Goal: Task Accomplishment & Management: Use online tool/utility

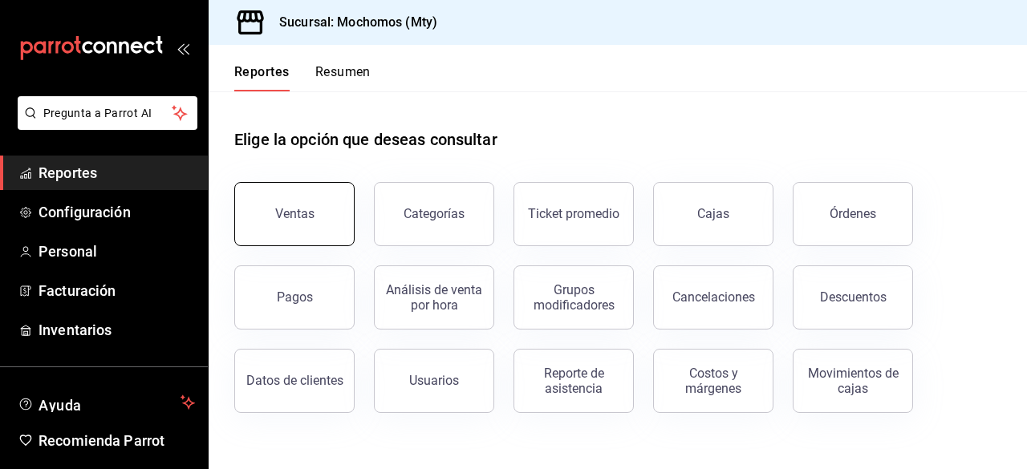
click at [286, 206] on button "Ventas" at bounding box center [294, 214] width 120 height 64
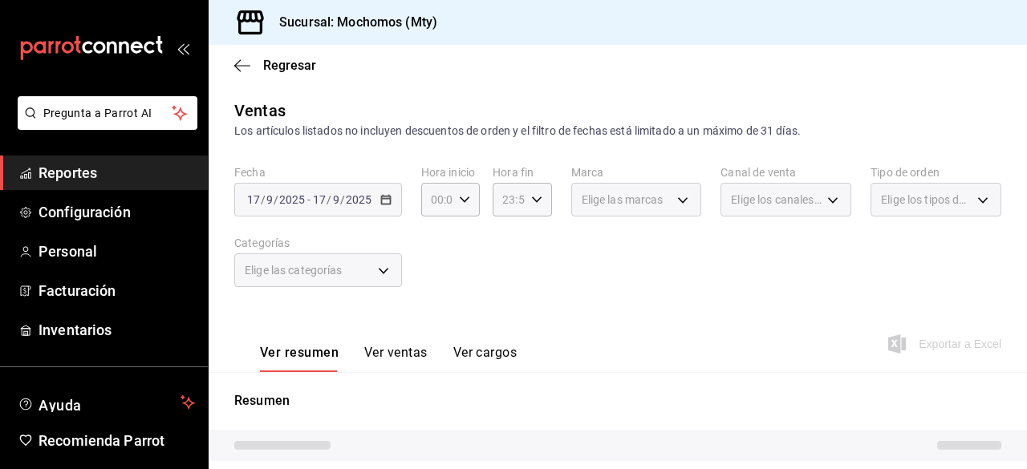
click at [390, 205] on div "[DATE] [DATE] - [DATE] [DATE]" at bounding box center [318, 200] width 168 height 34
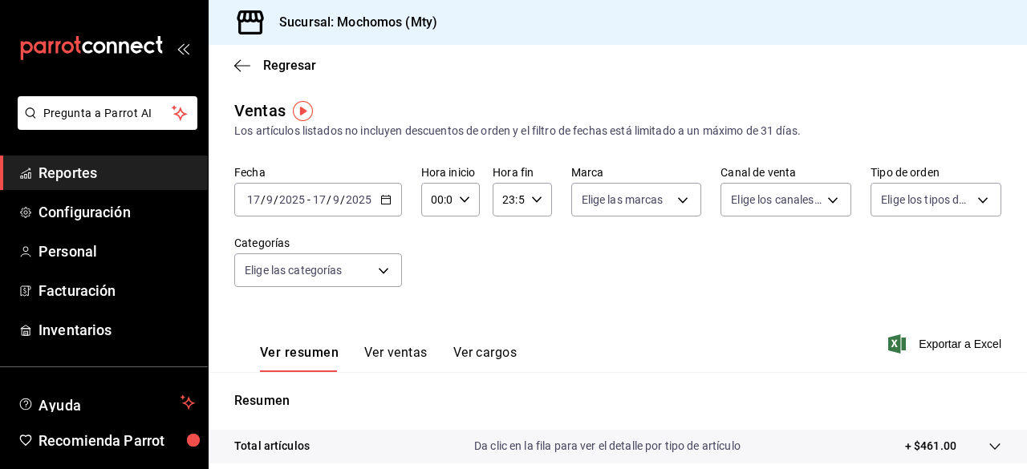
click at [383, 201] on icon "button" at bounding box center [385, 199] width 11 height 11
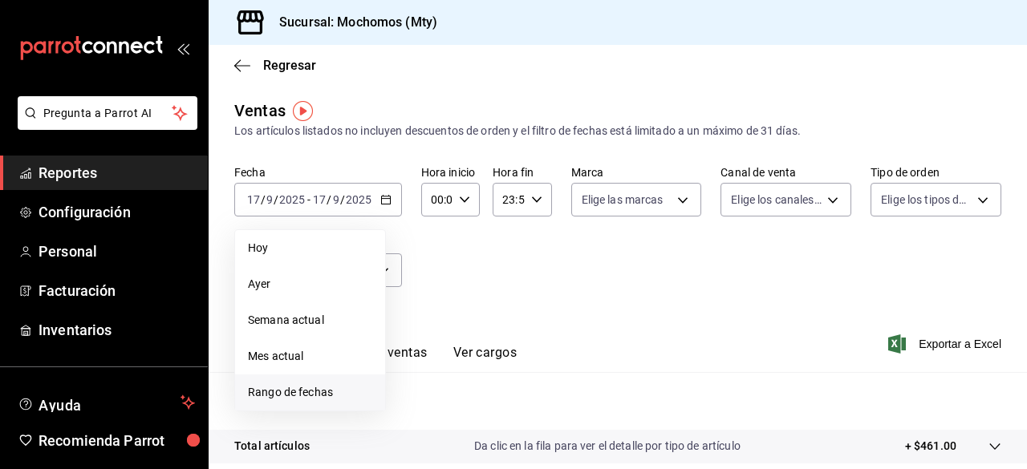
click at [294, 383] on li "Rango de fechas" at bounding box center [310, 393] width 150 height 36
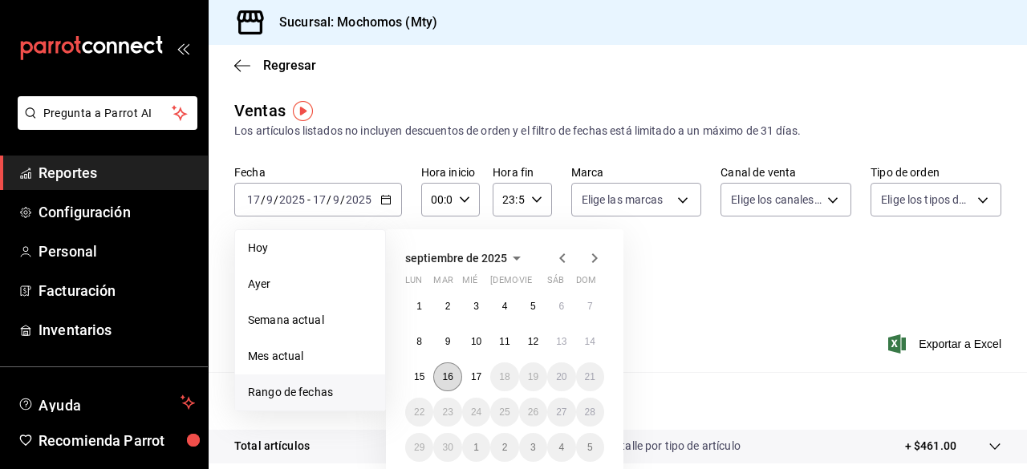
click at [449, 378] on abbr "16" at bounding box center [447, 376] width 10 height 11
click at [469, 378] on button "17" at bounding box center [476, 377] width 28 height 29
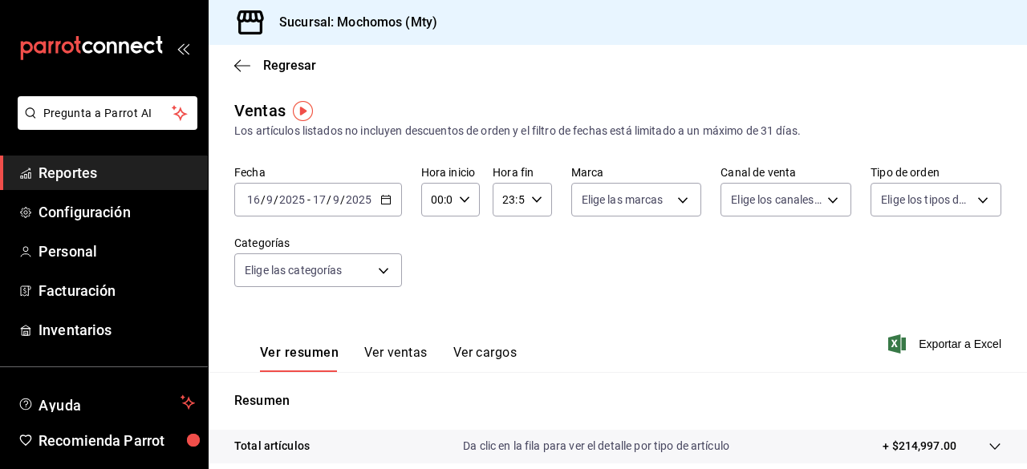
click at [460, 203] on icon "button" at bounding box center [464, 199] width 11 height 11
click at [432, 310] on span "05" at bounding box center [433, 314] width 3 height 13
type input "05:00"
click at [534, 200] on div at bounding box center [513, 234] width 1027 height 469
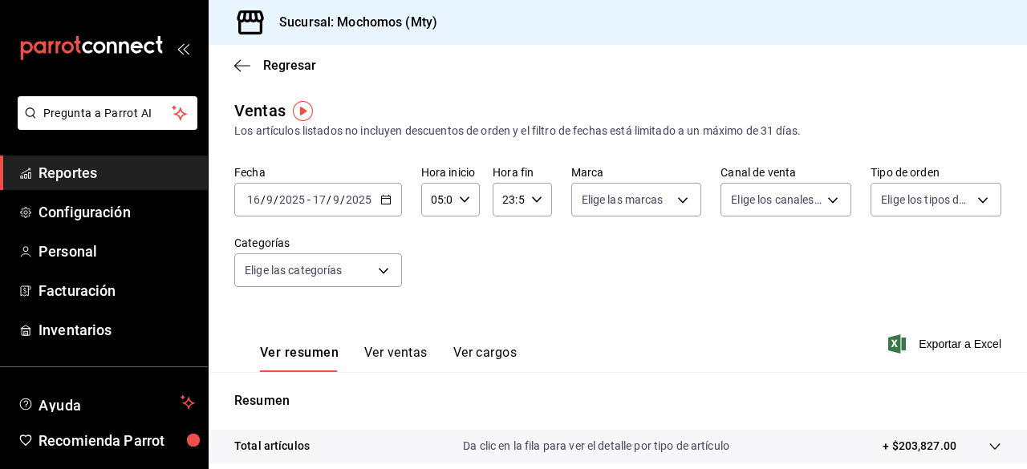
click at [534, 200] on \(Stroke\) "button" at bounding box center [536, 200] width 10 height 6
click at [534, 200] on div at bounding box center [513, 234] width 1027 height 469
click at [531, 205] on div "23:59 Hora fin" at bounding box center [521, 200] width 59 height 34
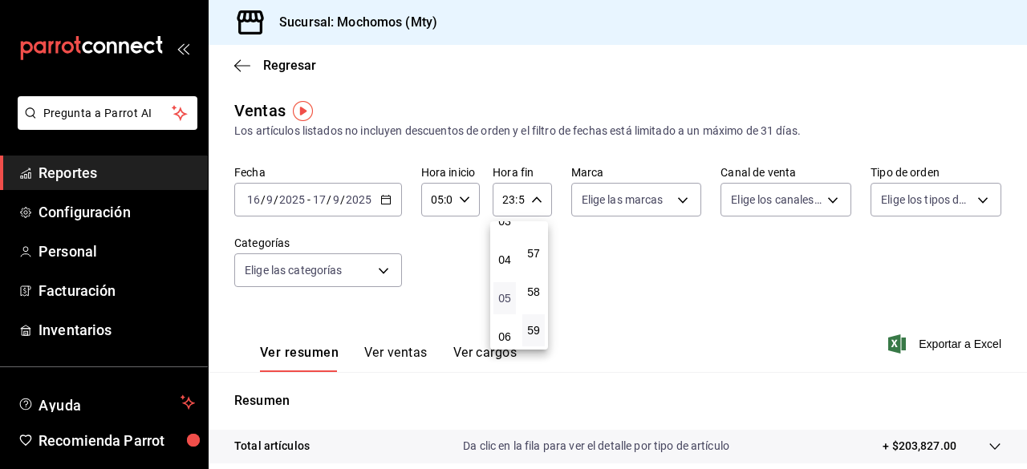
click at [505, 298] on span "05" at bounding box center [504, 298] width 3 height 13
click at [536, 233] on button "00" at bounding box center [533, 241] width 22 height 32
type input "05:00"
click at [678, 196] on div at bounding box center [513, 234] width 1027 height 469
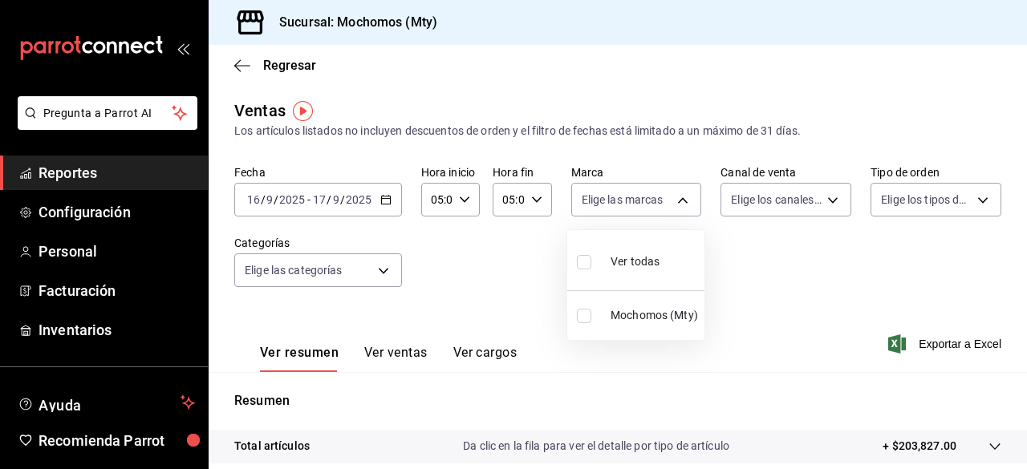
click at [678, 196] on body "Pregunta a Parrot AI Reportes Configuración Personal Facturación Inventarios Ay…" at bounding box center [513, 234] width 1027 height 469
click at [581, 260] on input "checkbox" at bounding box center [584, 262] width 14 height 14
checkbox input "true"
type input "b352ad34-a903-4246-b8b1-197398375429"
checkbox input "true"
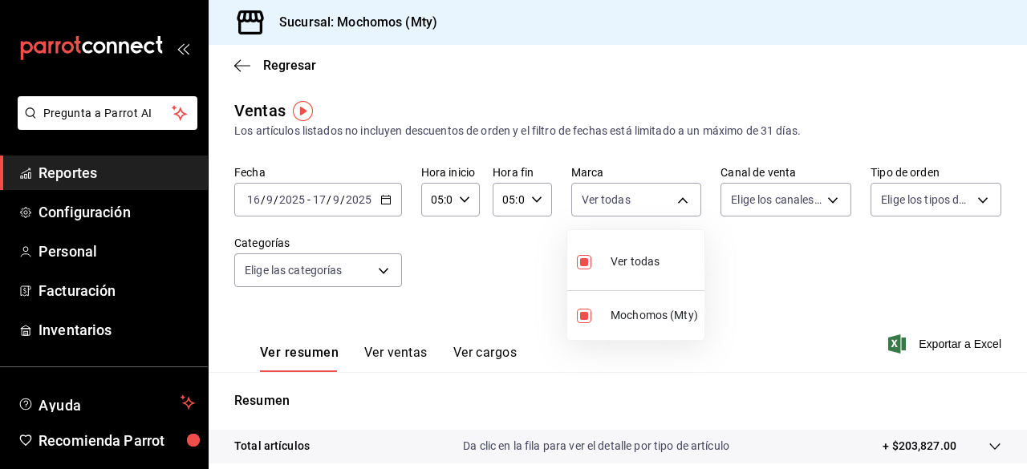
click at [805, 195] on div at bounding box center [513, 234] width 1027 height 469
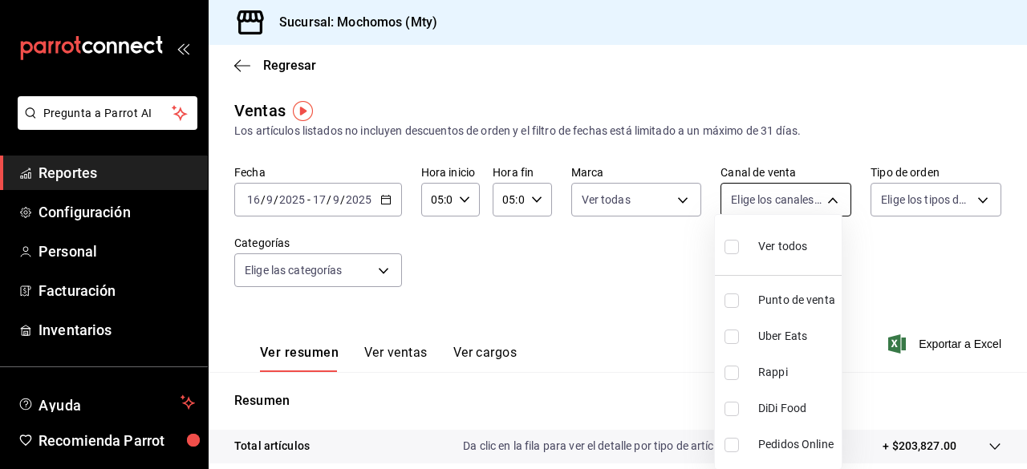
click at [829, 205] on body "Pregunta a Parrot AI Reportes Configuración Personal Facturación Inventarios Ay…" at bounding box center [513, 234] width 1027 height 469
click at [725, 248] on input "checkbox" at bounding box center [731, 247] width 14 height 14
checkbox input "true"
type input "PARROT,UBER_EATS,RAPPI,DIDI_FOOD,ONLINE"
checkbox input "true"
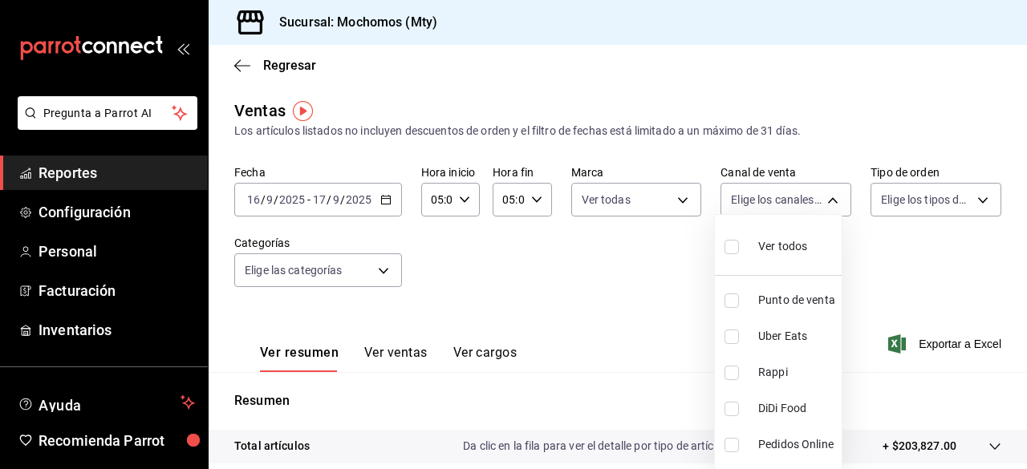
checkbox input "true"
click at [966, 187] on div at bounding box center [513, 234] width 1027 height 469
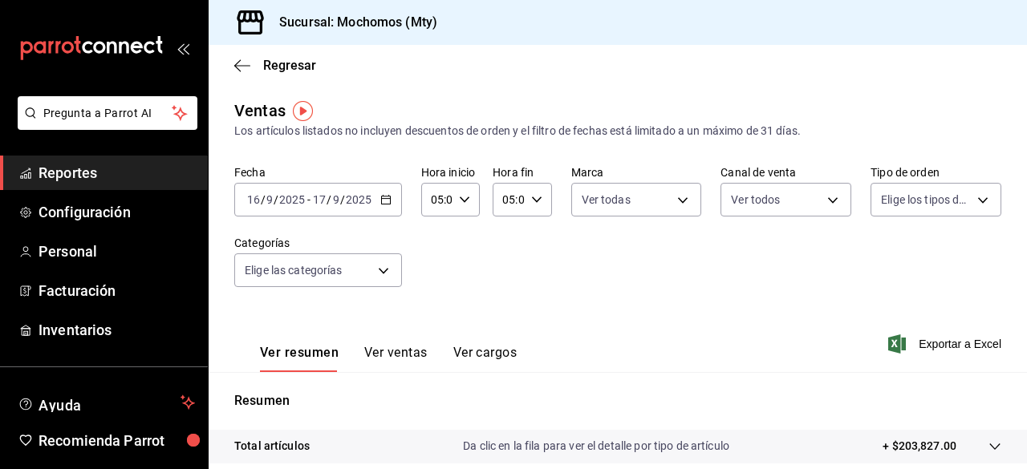
click at [966, 187] on div "Ver todos Punto de venta Uber Eats Rappi DiDi Food Pedidos Online" at bounding box center [513, 234] width 1027 height 469
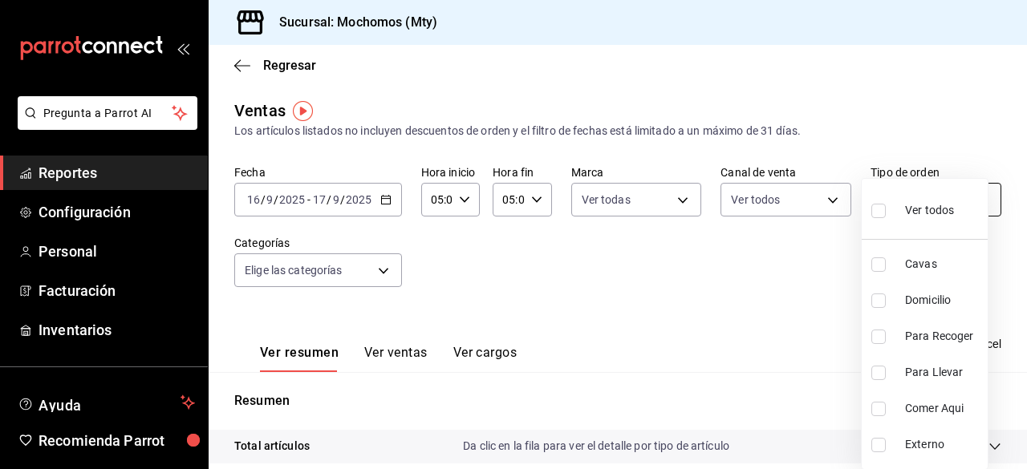
click at [964, 197] on body "Pregunta a Parrot AI Reportes Configuración Personal Facturación Inventarios Ay…" at bounding box center [513, 234] width 1027 height 469
click at [879, 208] on input "checkbox" at bounding box center [878, 211] width 14 height 14
checkbox input "true"
type input "7f152bcd-c808-43b1-8377-7ee3764f5c48,abc1671a-a22f-403c-8860-9d090036c428,f5090…"
checkbox input "true"
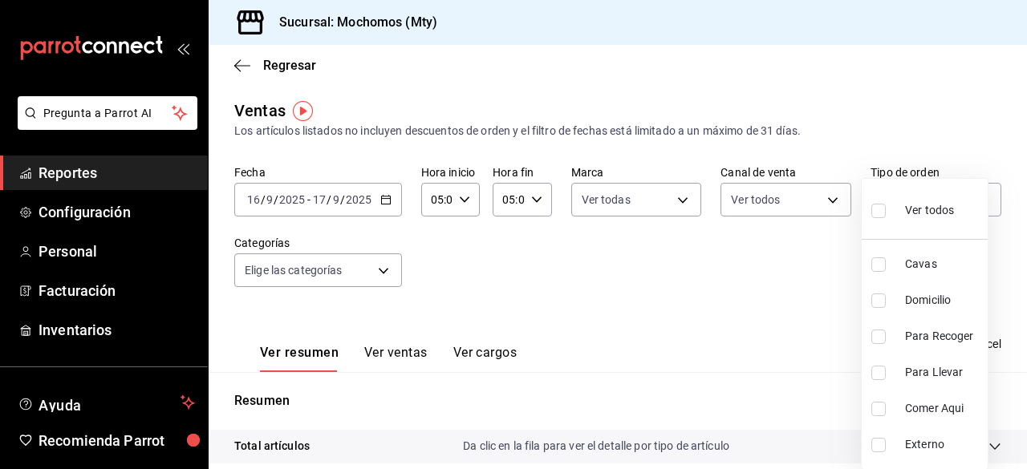
checkbox input "true"
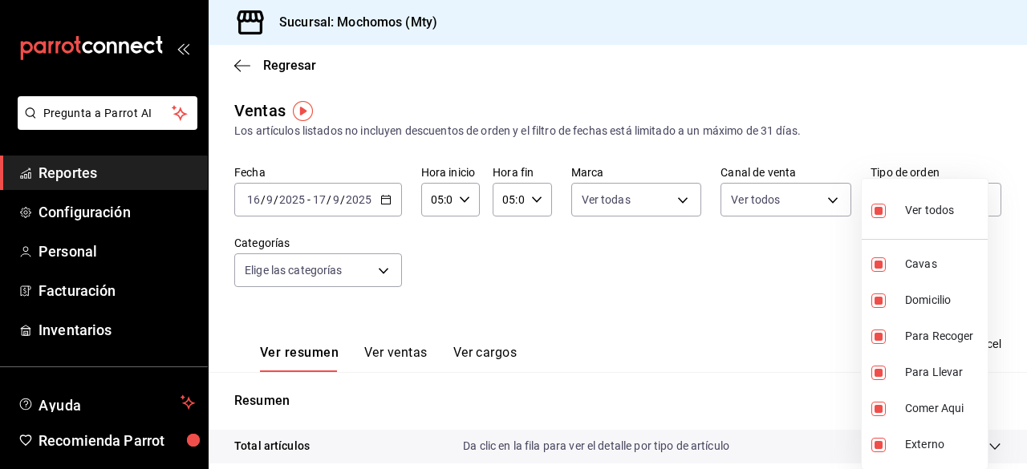
click at [383, 278] on div at bounding box center [513, 234] width 1027 height 469
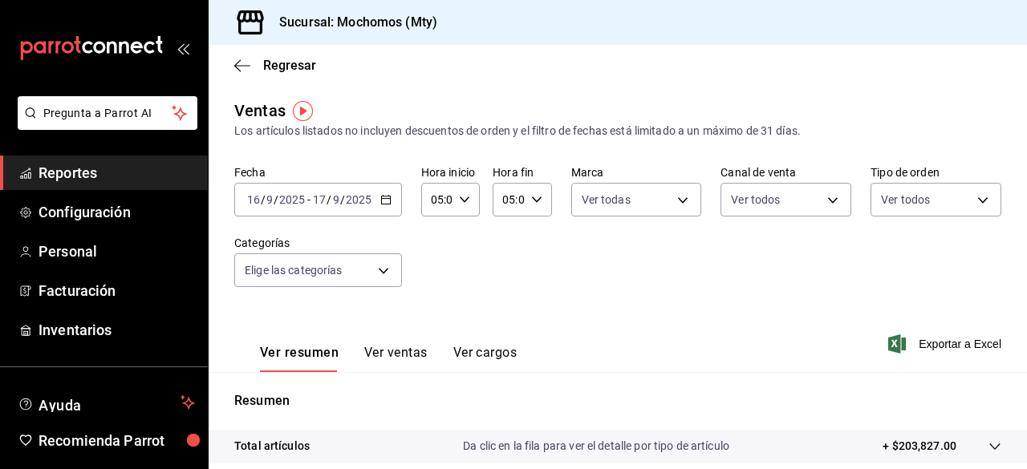
click at [383, 278] on body "Pregunta a Parrot AI Reportes Configuración Personal Facturación Inventarios Ay…" at bounding box center [513, 234] width 1027 height 469
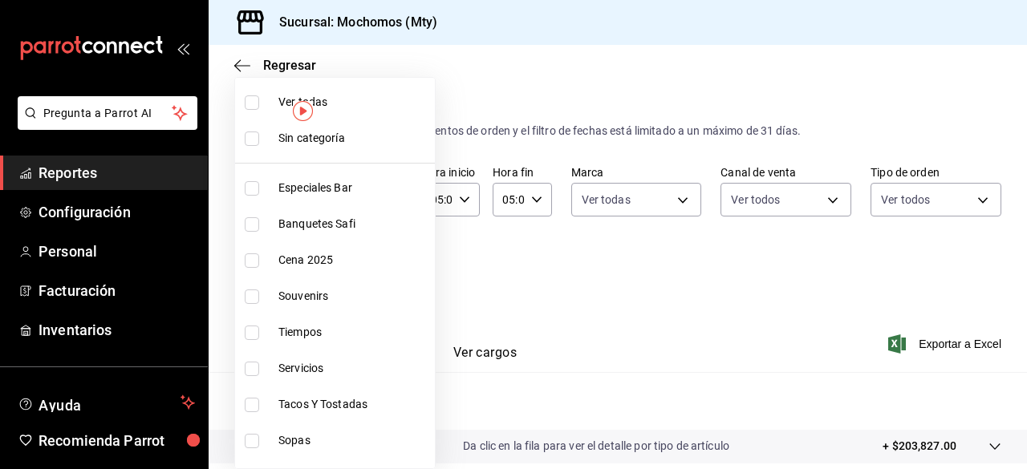
click at [259, 102] on label at bounding box center [255, 102] width 21 height 14
click at [259, 102] on input "checkbox" at bounding box center [252, 102] width 14 height 14
checkbox input "false"
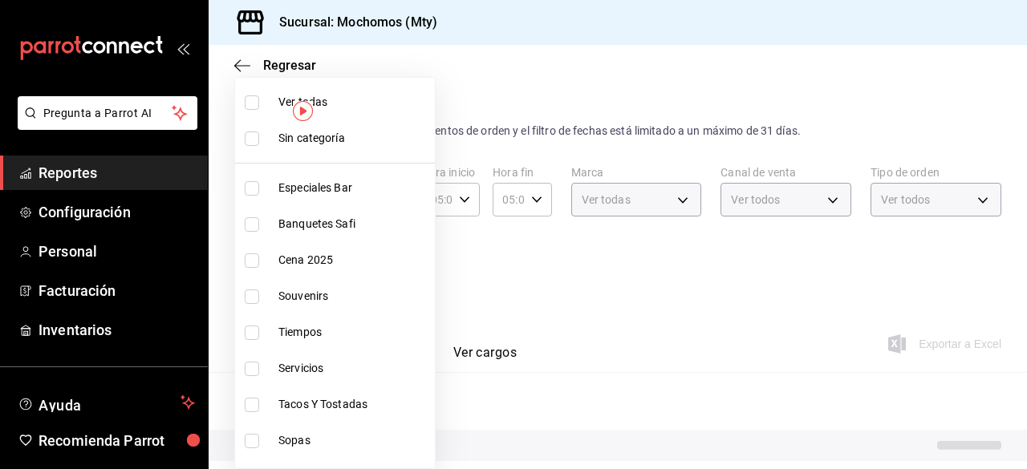
checkbox input "false"
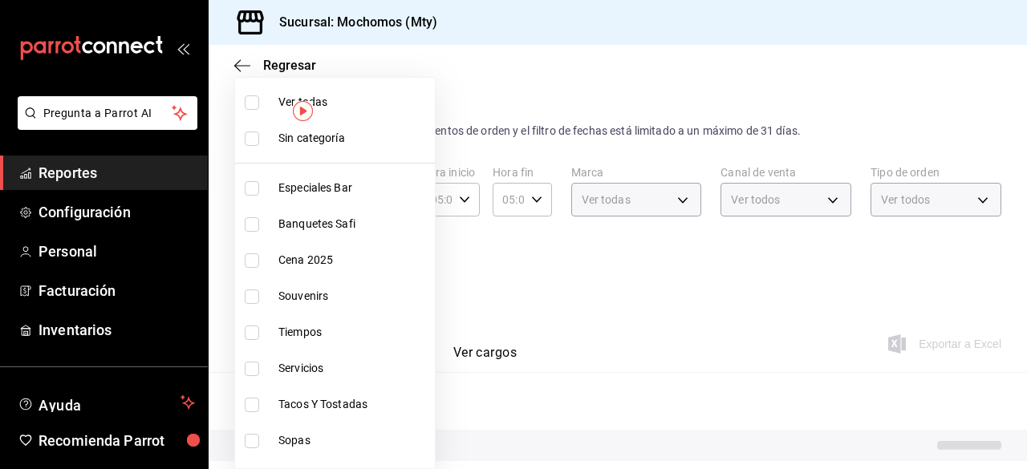
checkbox input "false"
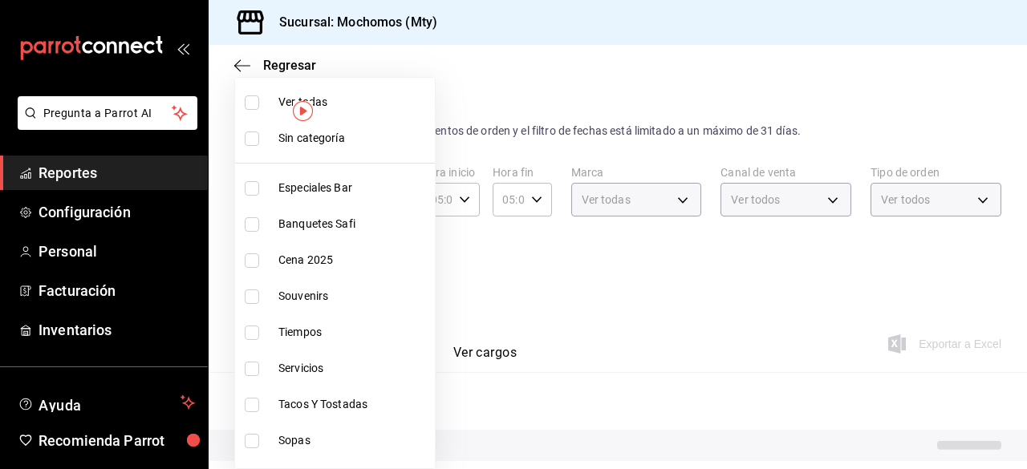
checkbox input "false"
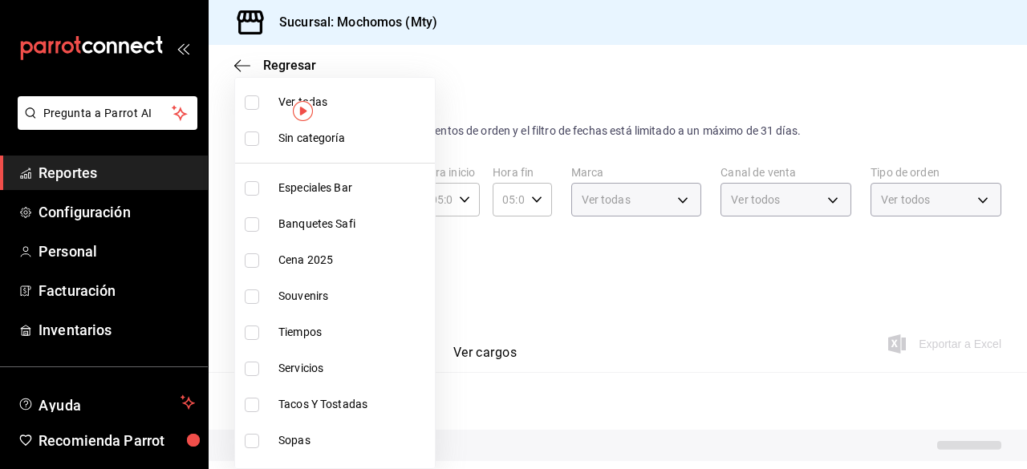
checkbox input "false"
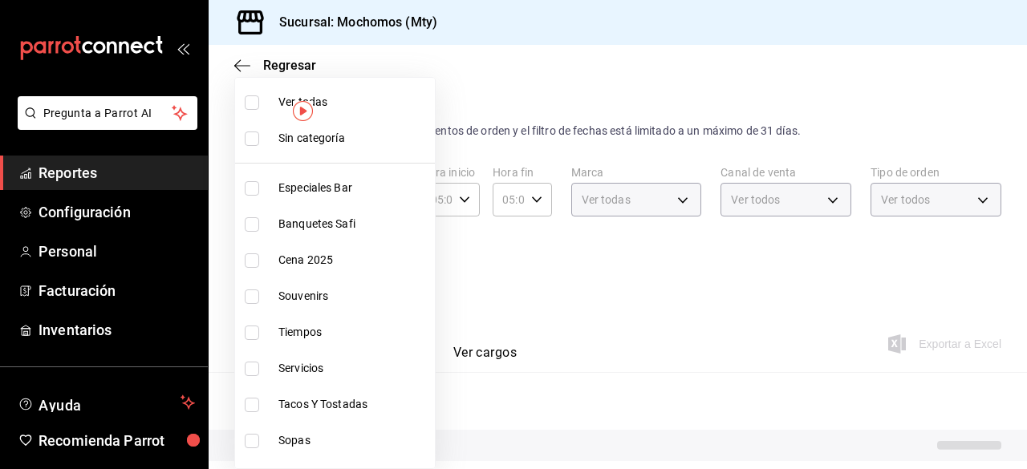
checkbox input "false"
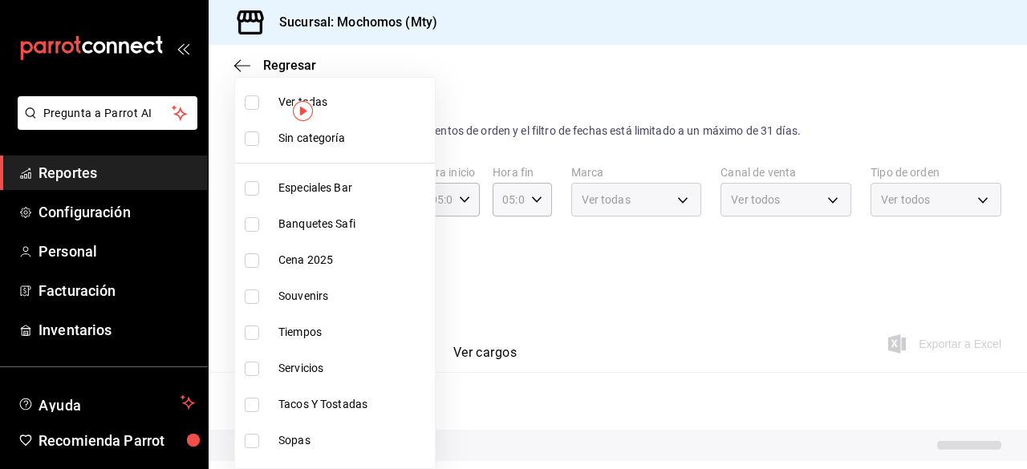
checkbox input "false"
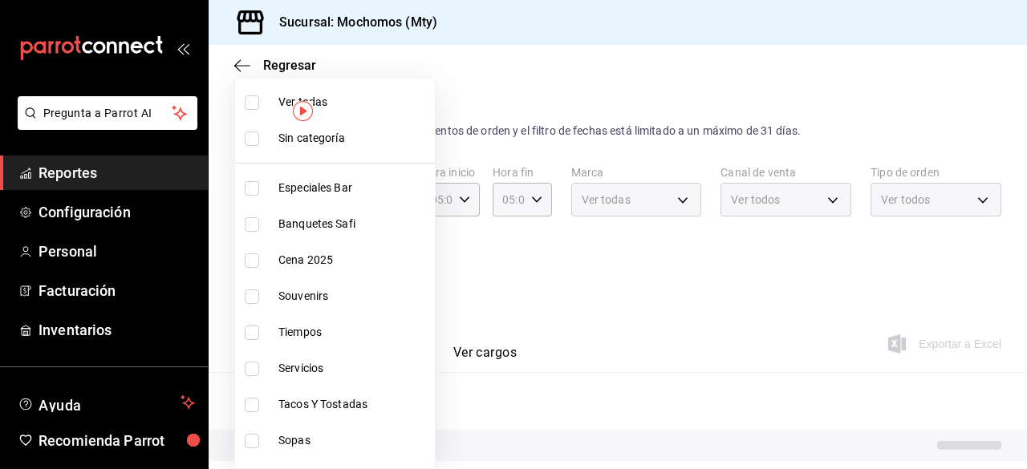
checkbox input "false"
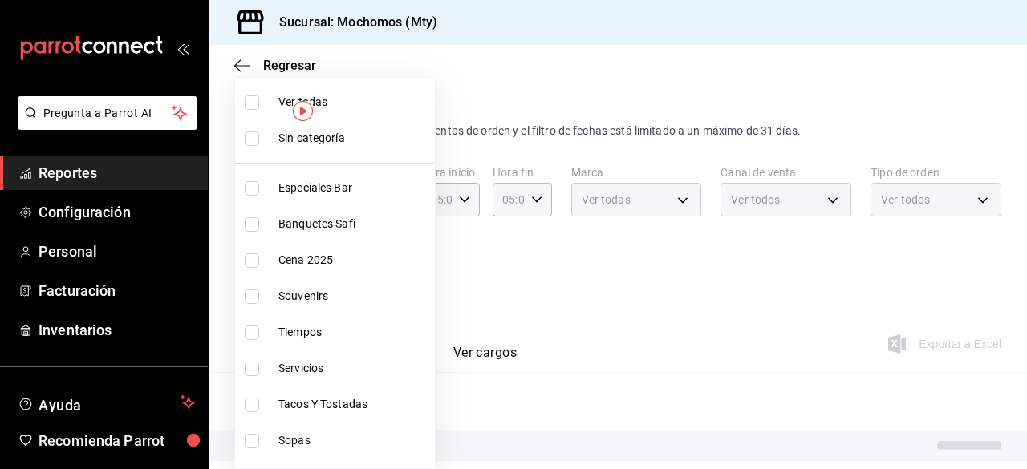
checkbox input "false"
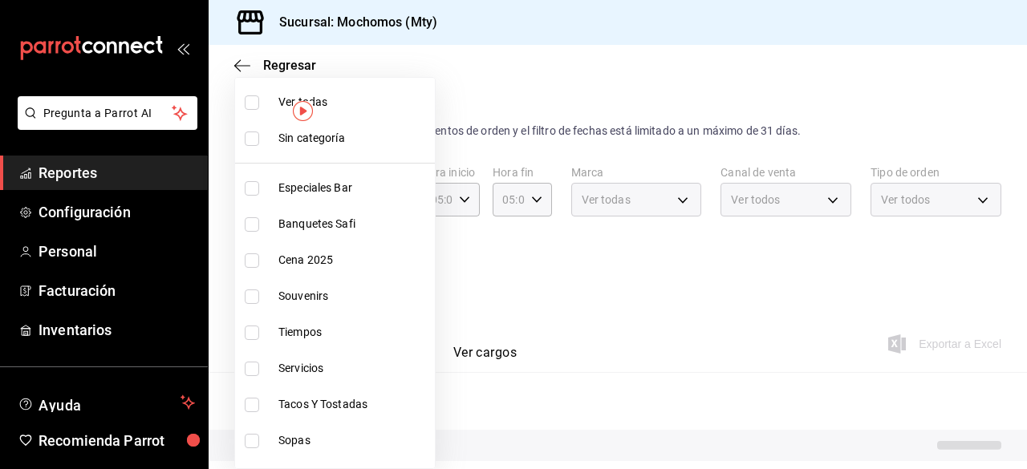
checkbox input "false"
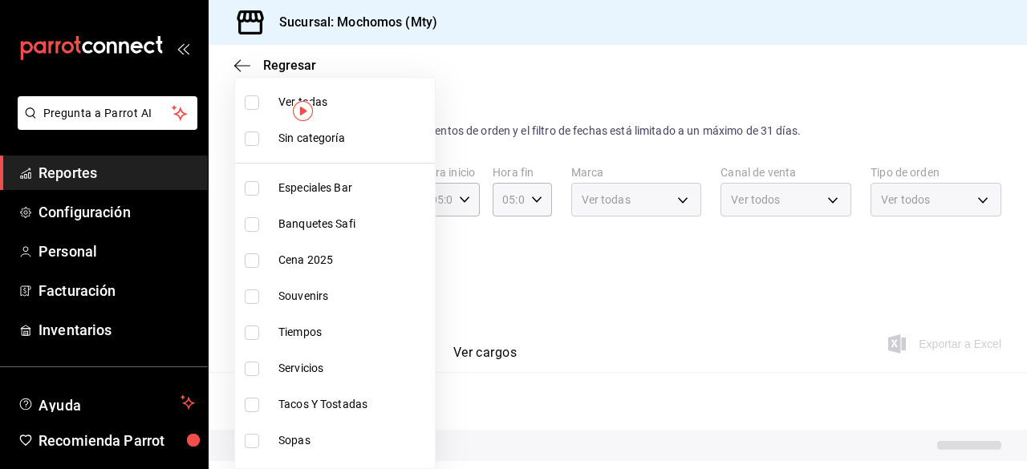
checkbox input "false"
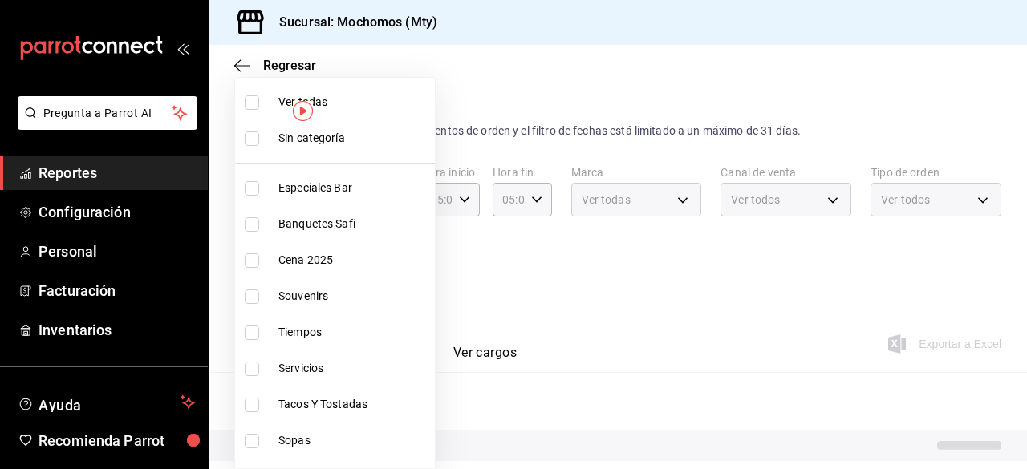
checkbox input "false"
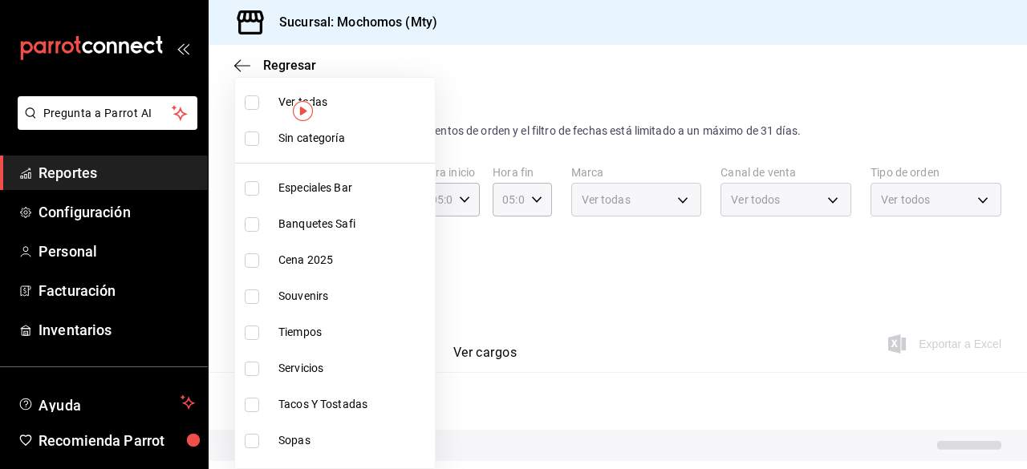
checkbox input "false"
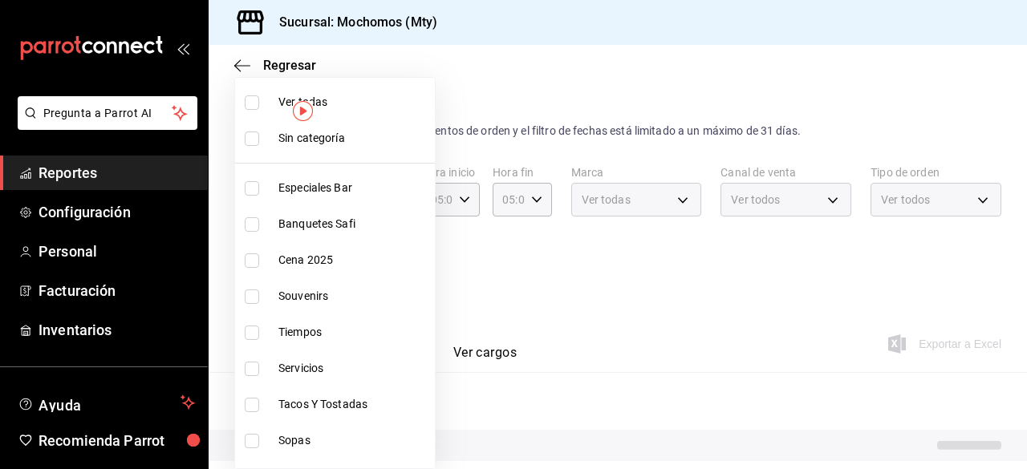
checkbox input "false"
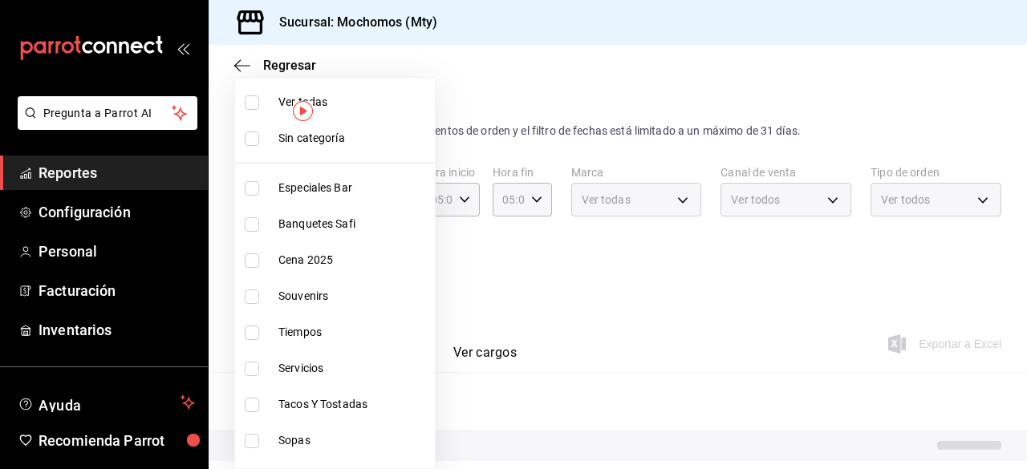
checkbox input "false"
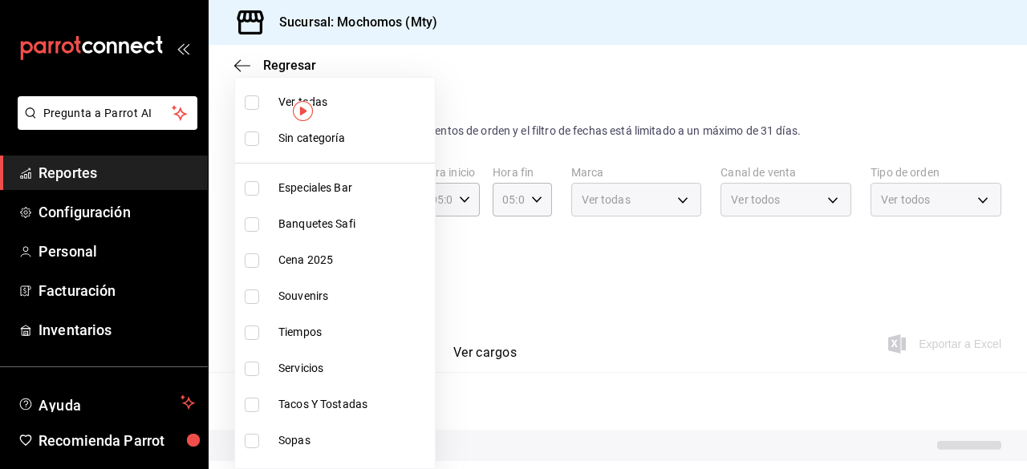
checkbox input "false"
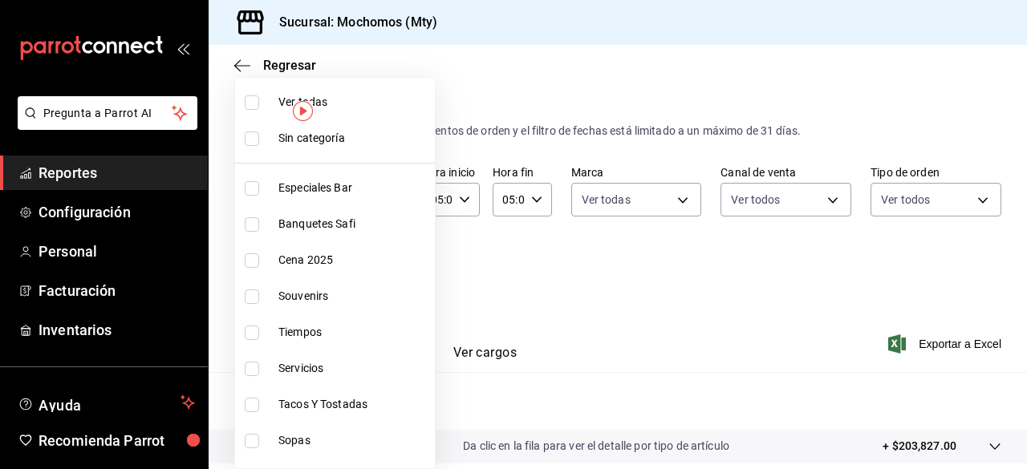
click at [252, 102] on input "checkbox" at bounding box center [252, 102] width 14 height 14
checkbox input "true"
type input "ca062f0f-28a6-4a2e-835a-bf626b46f614,ff02f0f8-cf27-4ea8-b513-1d5c0356e4fc,aaf97…"
checkbox input "true"
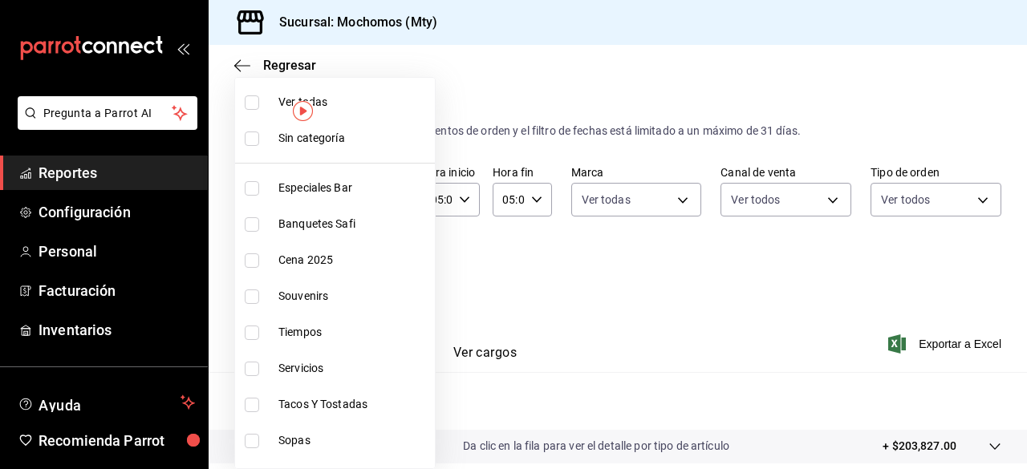
checkbox input "true"
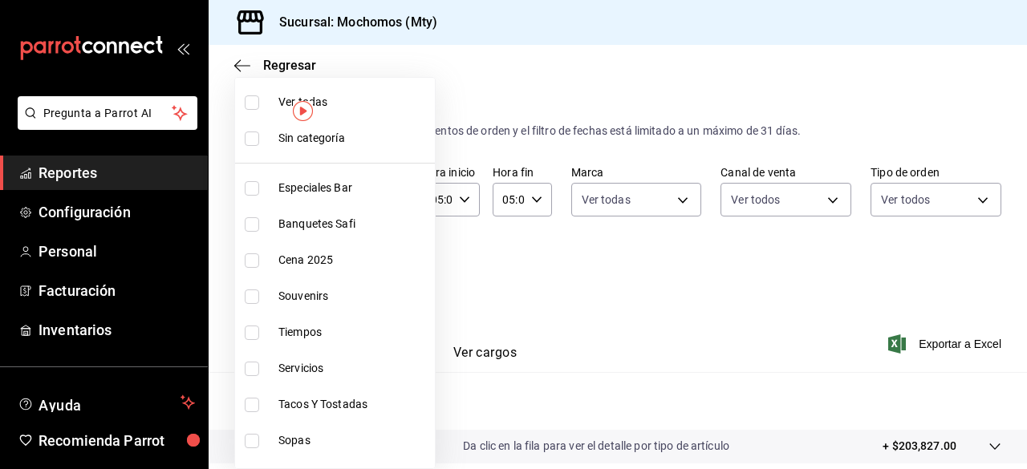
checkbox input "true"
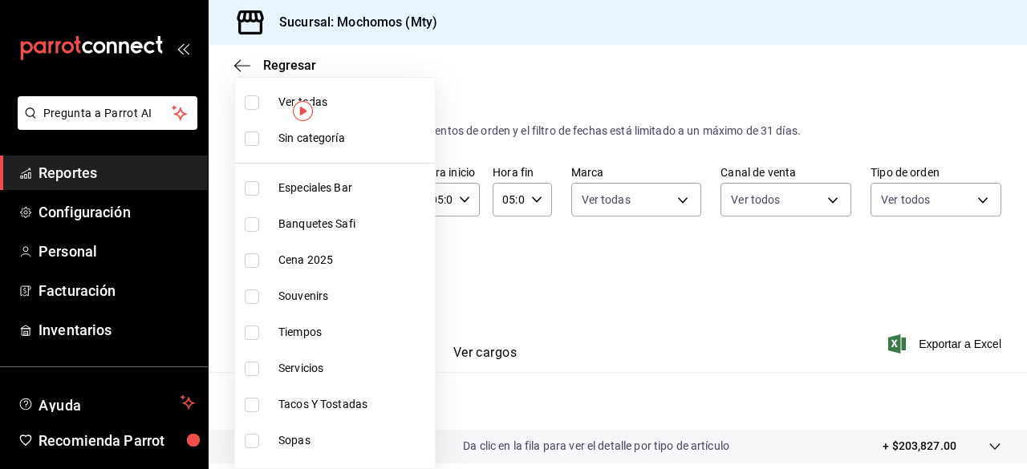
checkbox input "true"
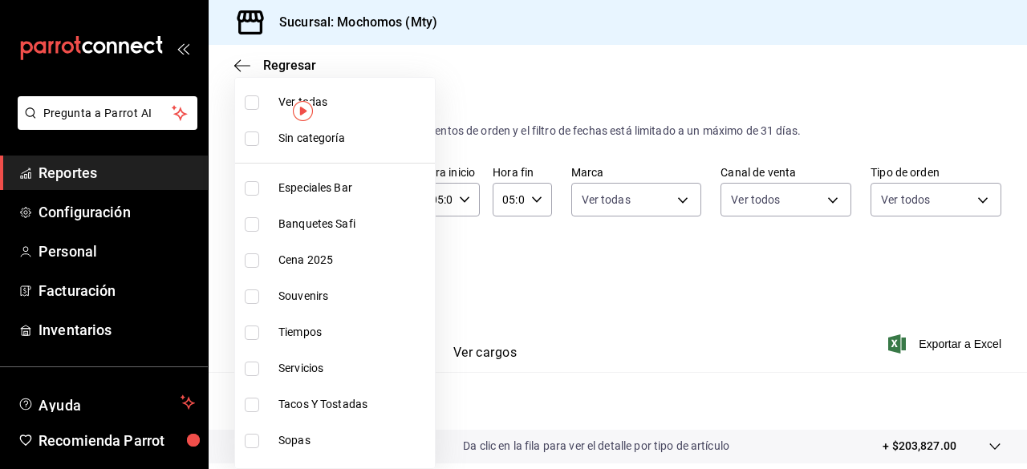
checkbox input "true"
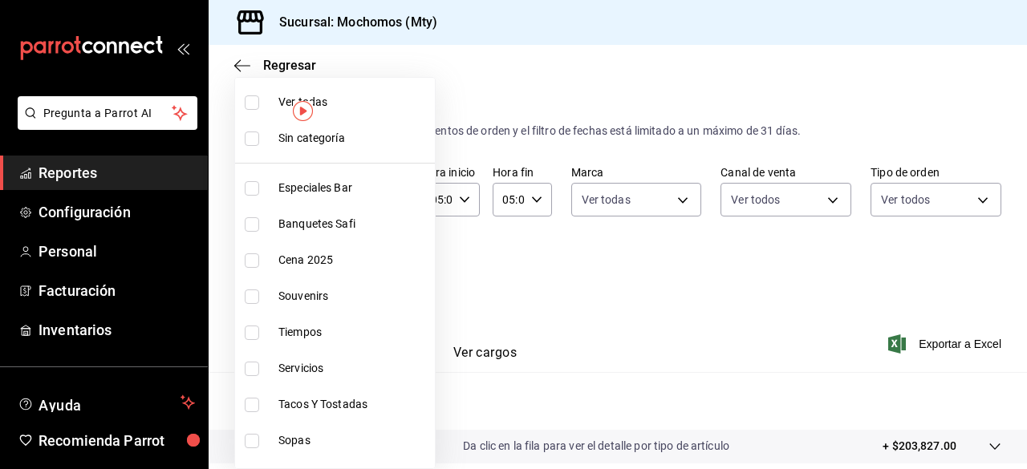
checkbox input "true"
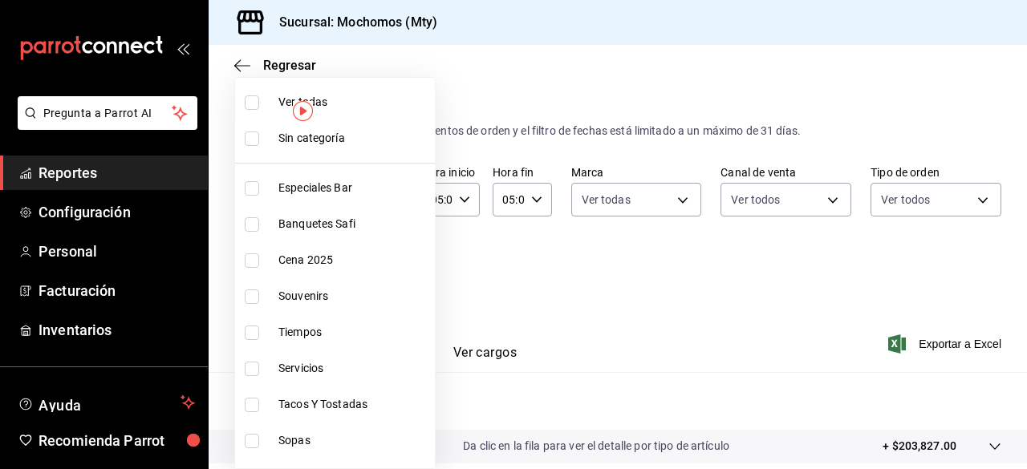
checkbox input "true"
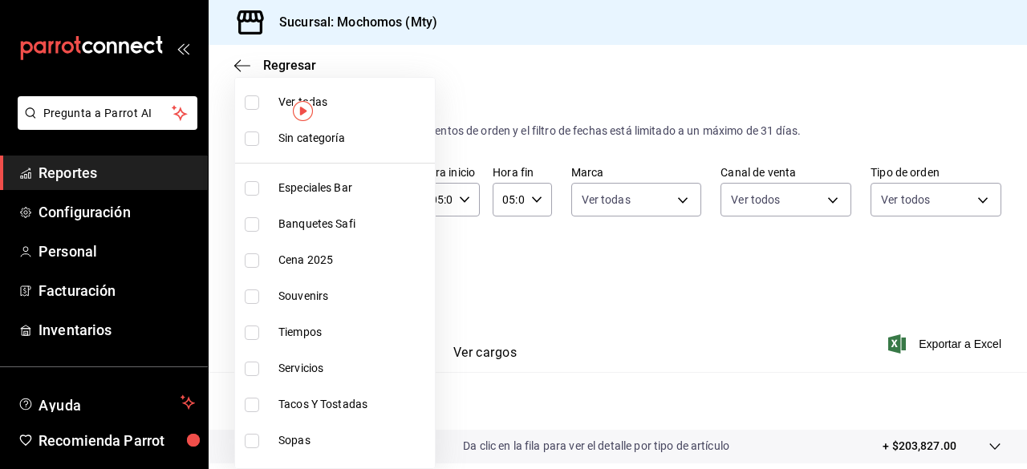
checkbox input "true"
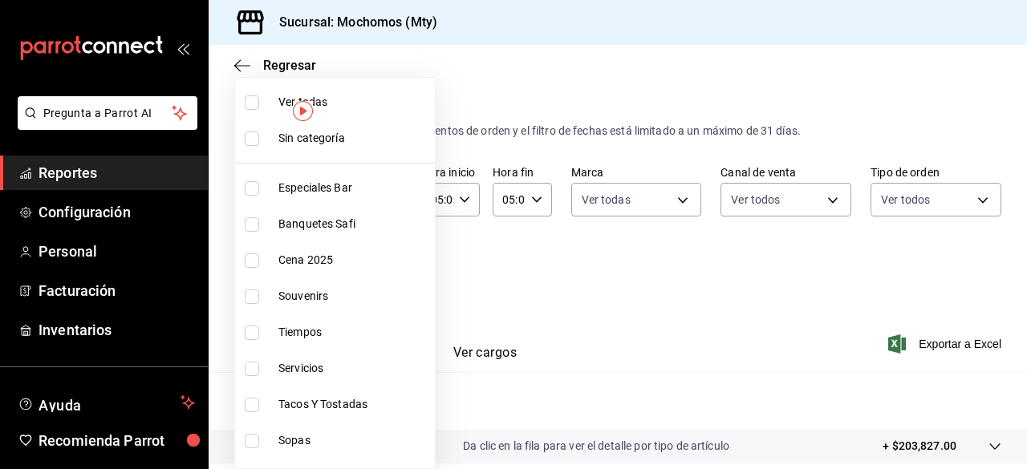
checkbox input "true"
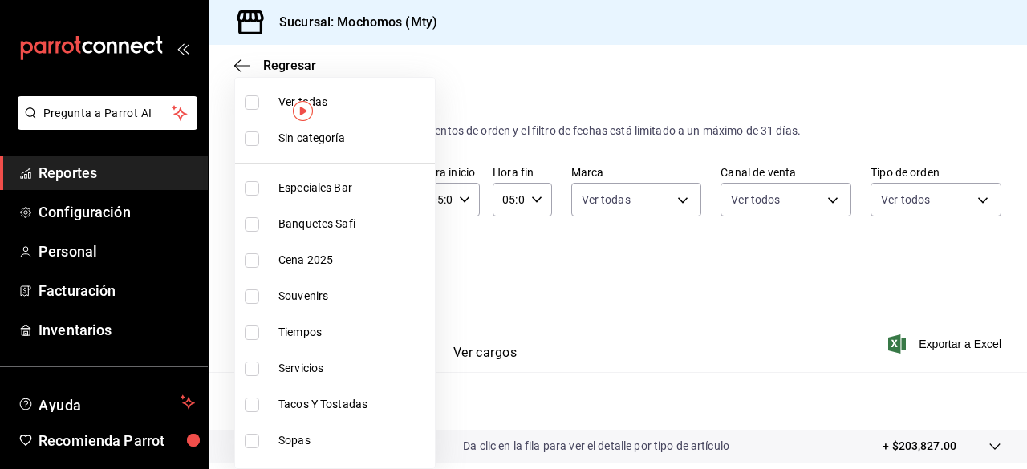
checkbox input "true"
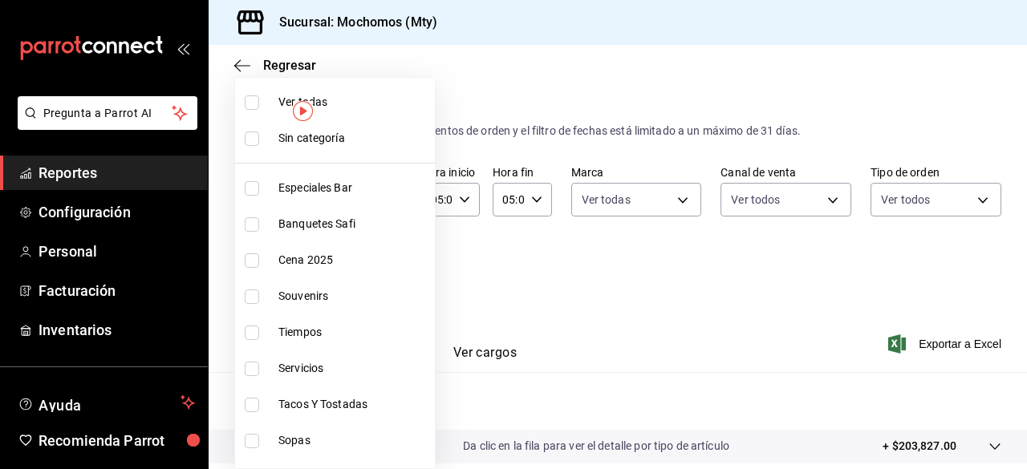
checkbox input "true"
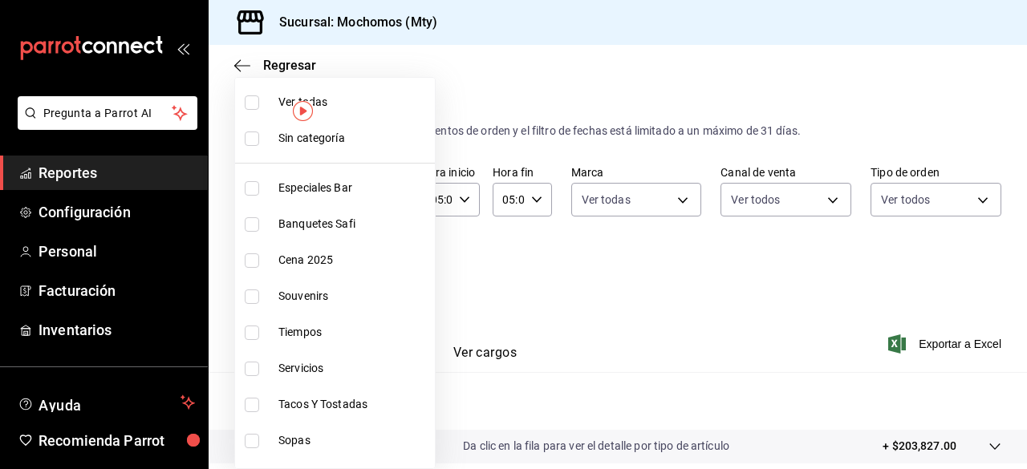
checkbox input "true"
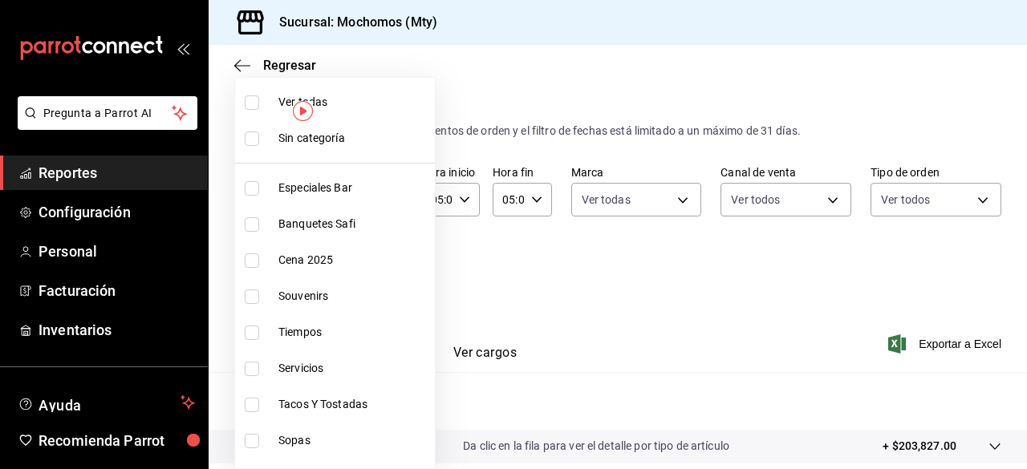
checkbox input "true"
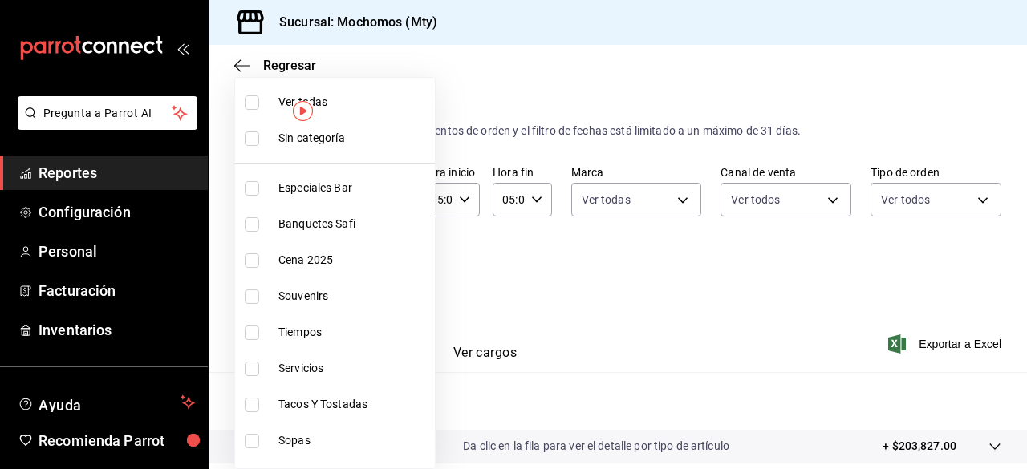
checkbox input "true"
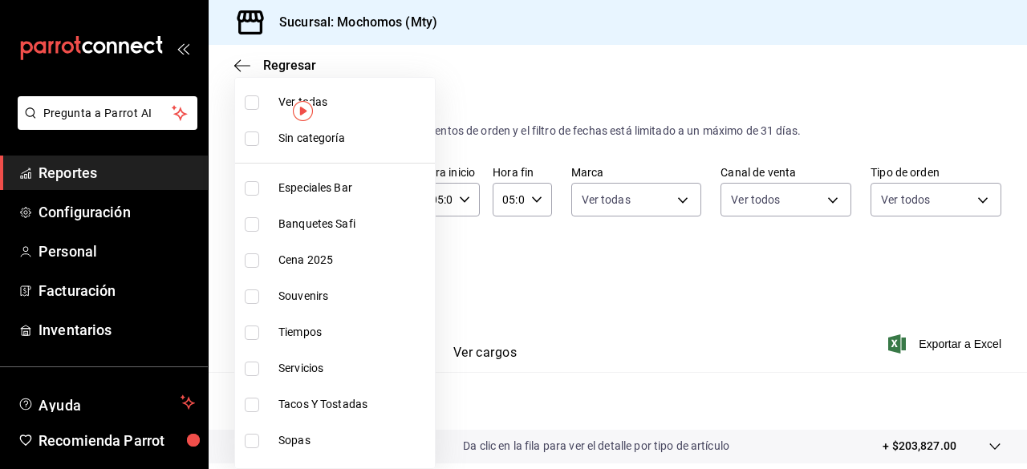
checkbox input "true"
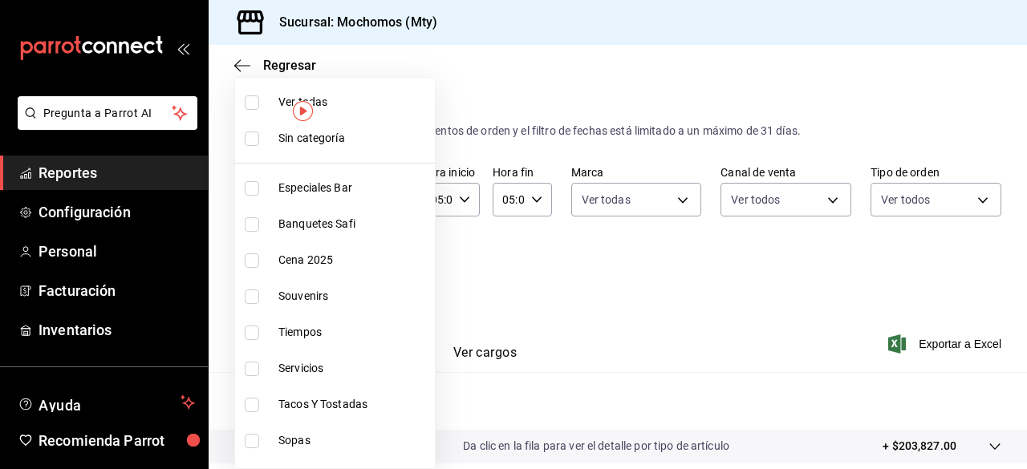
checkbox input "true"
click at [250, 139] on input "checkbox" at bounding box center [252, 139] width 14 height 14
checkbox input "true"
click at [724, 265] on div at bounding box center [513, 234] width 1027 height 469
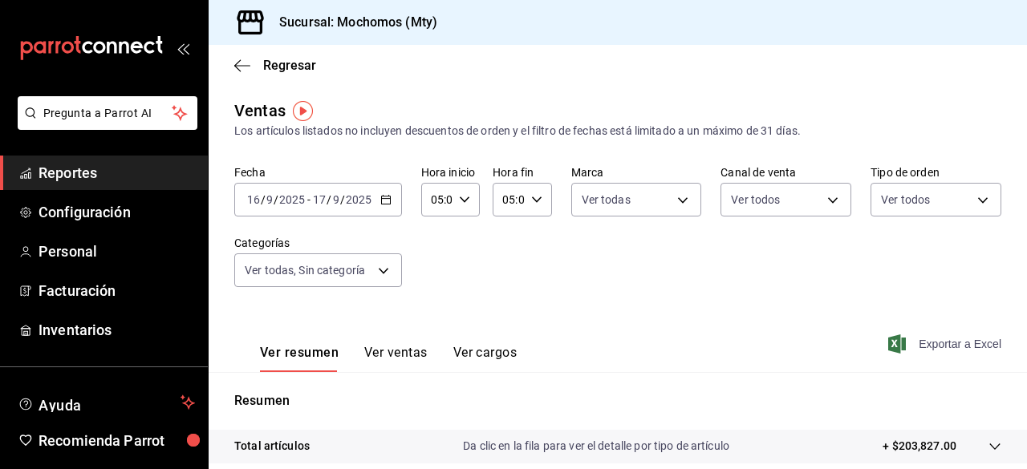
click at [892, 346] on icon "button" at bounding box center [897, 343] width 18 height 19
click at [72, 180] on span "Reportes" at bounding box center [116, 173] width 156 height 22
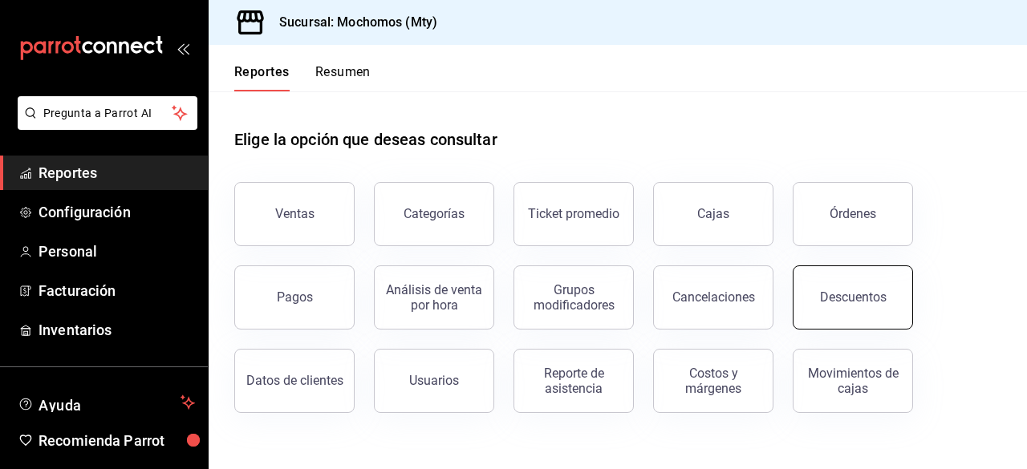
click at [817, 305] on button "Descuentos" at bounding box center [852, 297] width 120 height 64
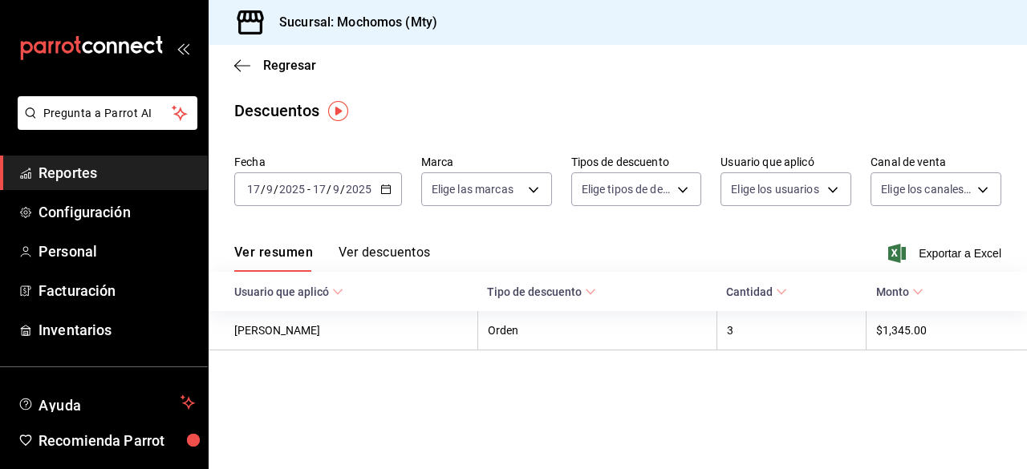
click at [382, 185] on icon "button" at bounding box center [385, 189] width 11 height 11
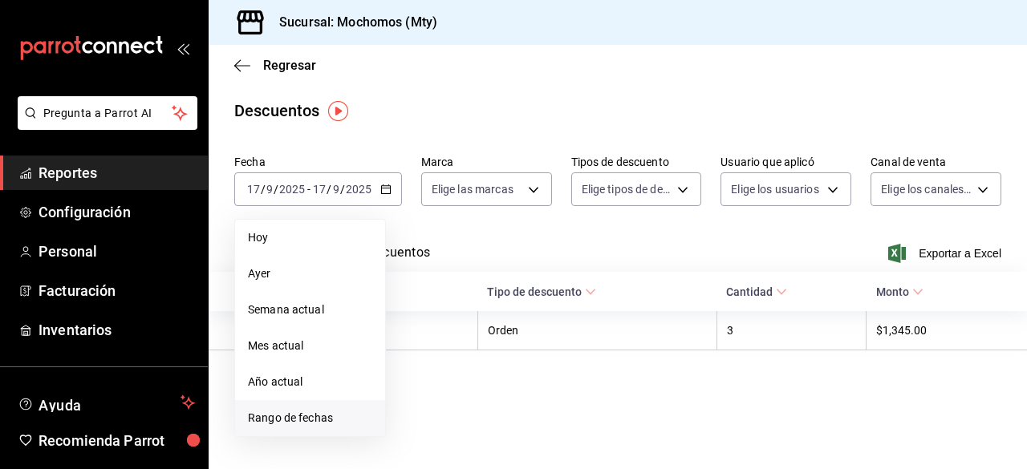
click at [278, 415] on span "Rango de fechas" at bounding box center [310, 418] width 124 height 17
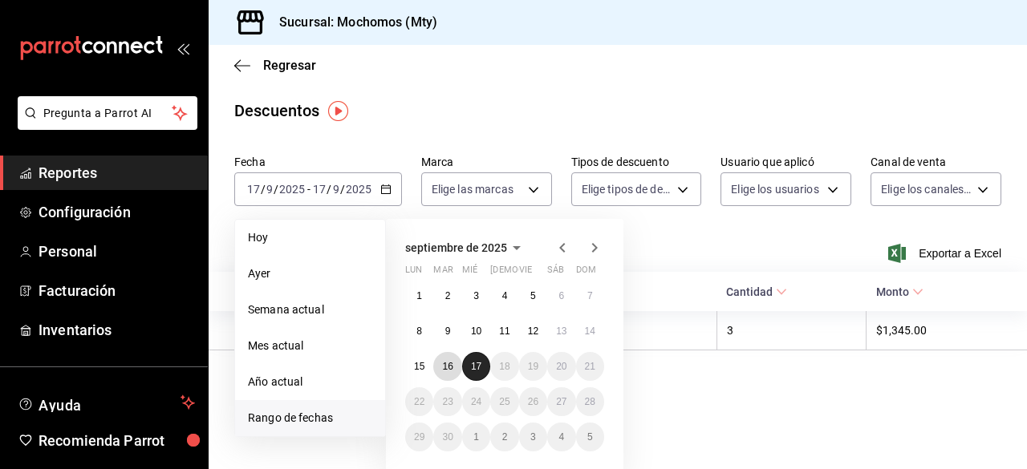
drag, startPoint x: 450, startPoint y: 370, endPoint x: 487, endPoint y: 369, distance: 36.9
click at [487, 369] on div "1 2 3 4 5 6 7 8 9 10 11 12 13 14 15 16 17 18 19 20 21 22 23 24 25 26 27 28 29 3…" at bounding box center [504, 367] width 199 height 170
click at [487, 369] on button "17" at bounding box center [476, 366] width 28 height 29
click at [454, 366] on button "16" at bounding box center [447, 366] width 28 height 29
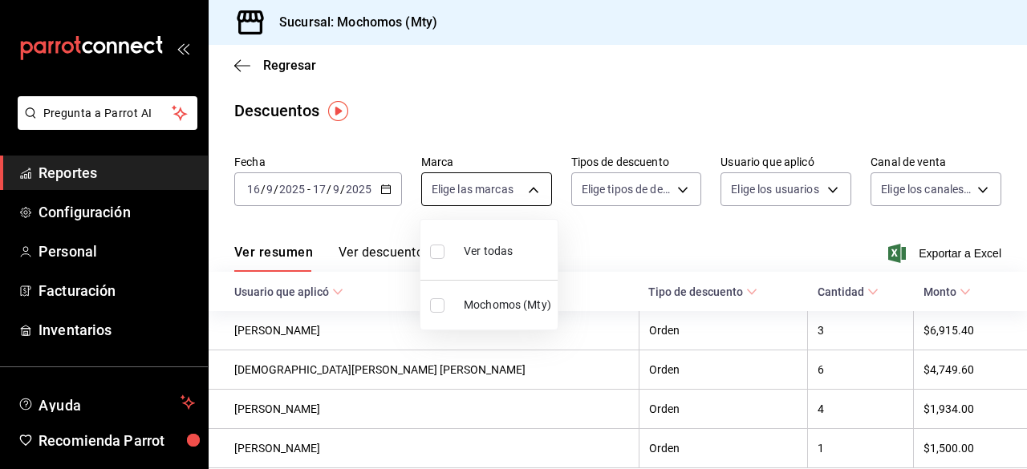
click at [531, 195] on body "Pregunta a Parrot AI Reportes Configuración Personal Facturación Inventarios Ay…" at bounding box center [513, 234] width 1027 height 469
click at [439, 251] on input "checkbox" at bounding box center [437, 252] width 14 height 14
checkbox input "true"
type input "b352ad34-a903-4246-b8b1-197398375429"
checkbox input "true"
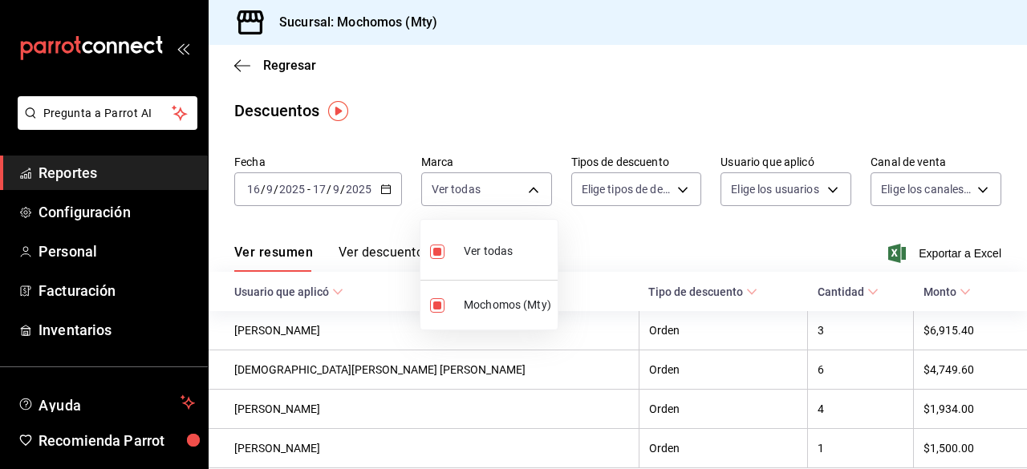
click at [662, 186] on div at bounding box center [513, 234] width 1027 height 469
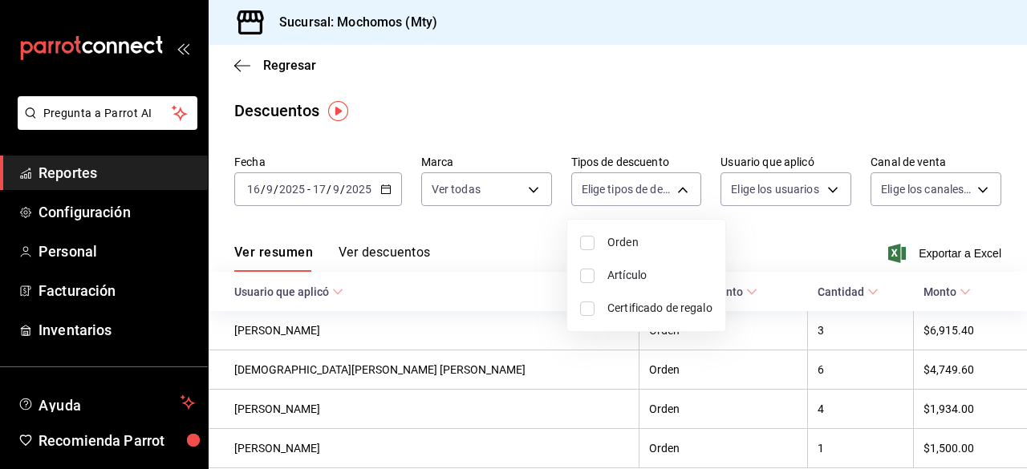
click at [662, 186] on body "Pregunta a Parrot AI Reportes Configuración Personal Facturación Inventarios Ay…" at bounding box center [513, 234] width 1027 height 469
click at [582, 240] on input "checkbox" at bounding box center [587, 243] width 14 height 14
checkbox input "true"
type input "ORDER"
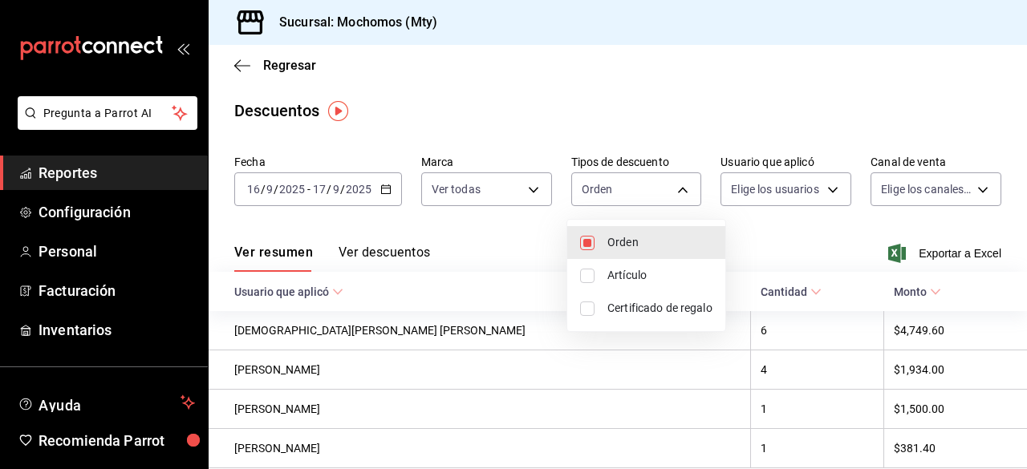
click at [583, 275] on input "checkbox" at bounding box center [587, 276] width 14 height 14
checkbox input "true"
type input "ORDER,ORDER_ITEM"
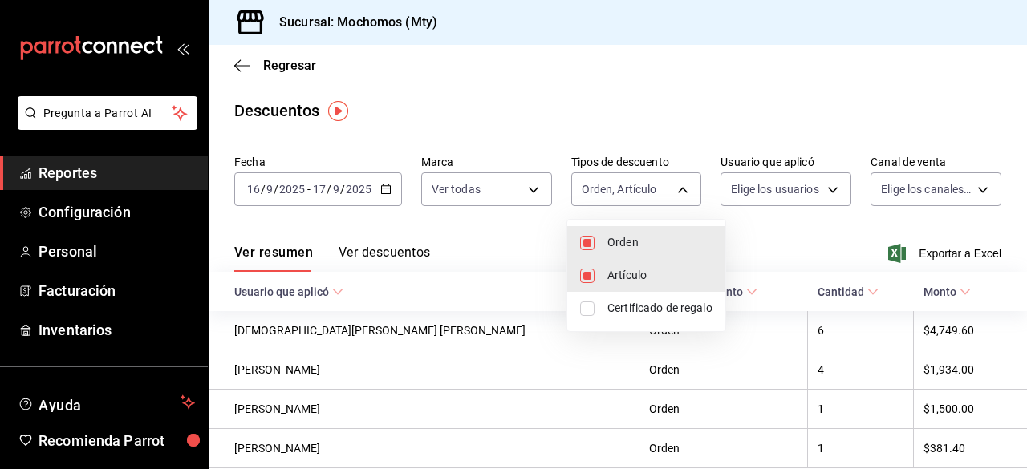
click at [587, 307] on input "checkbox" at bounding box center [587, 309] width 14 height 14
checkbox input "true"
type input "ORDER,ORDER_ITEM,CARD_REWARD"
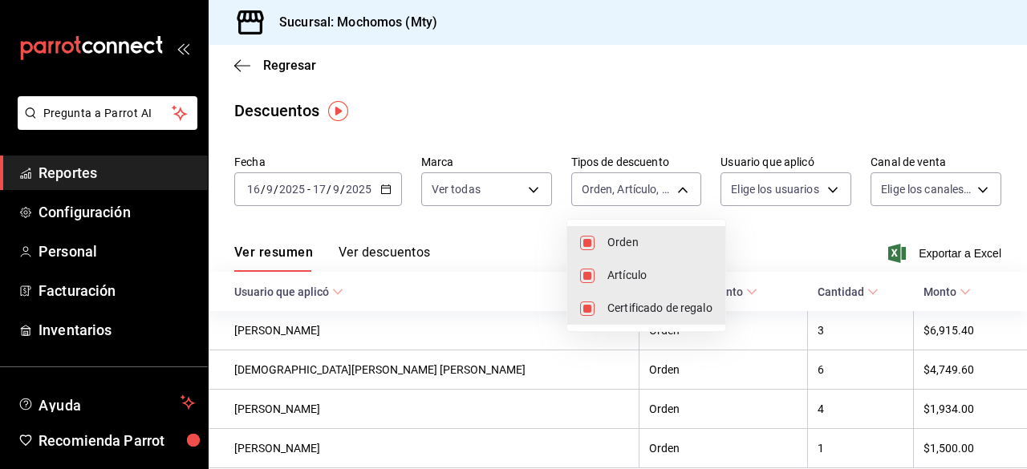
click at [831, 190] on div at bounding box center [513, 234] width 1027 height 469
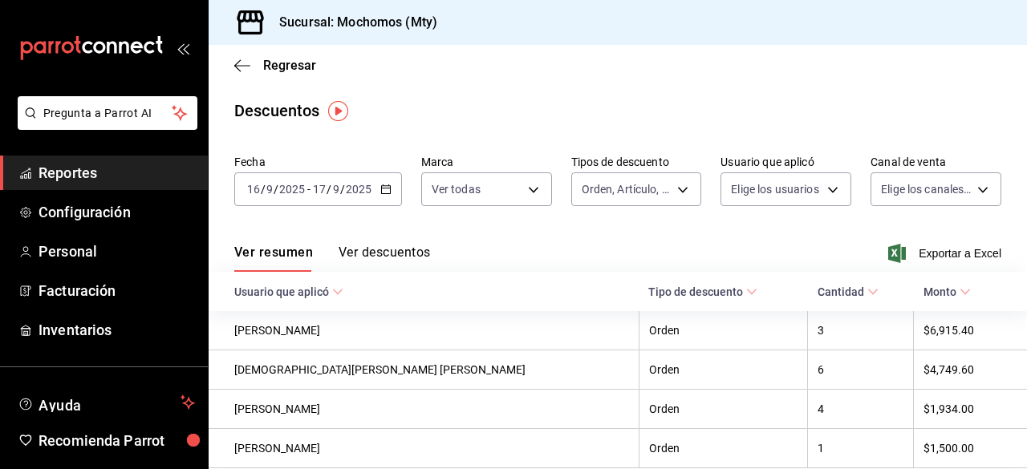
click at [831, 190] on body "Pregunta a Parrot AI Reportes Configuración Personal Facturación Inventarios Ay…" at bounding box center [513, 234] width 1027 height 469
type input "e01431bb-6b3e-4794-bdab-ab43c455f5a8"
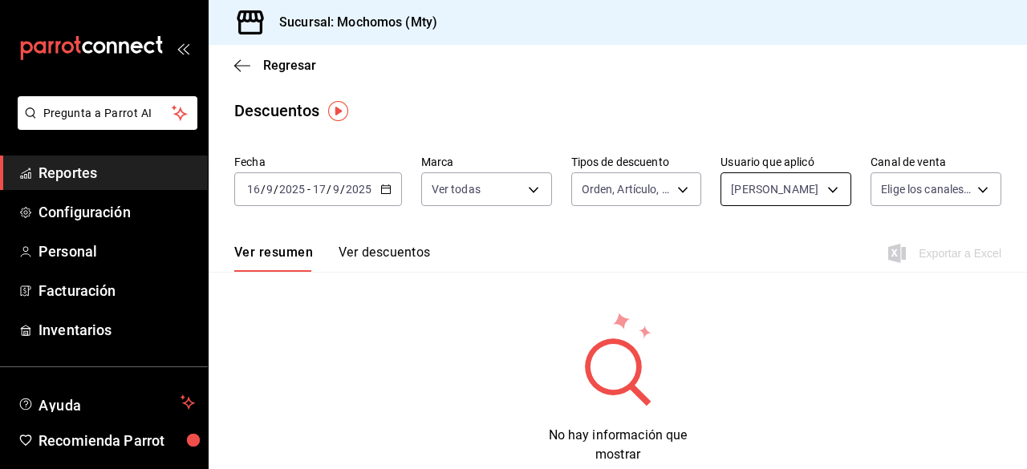
click at [814, 184] on body "Pregunta a Parrot AI Reportes Configuración Personal Facturación Inventarios Ay…" at bounding box center [513, 234] width 1027 height 469
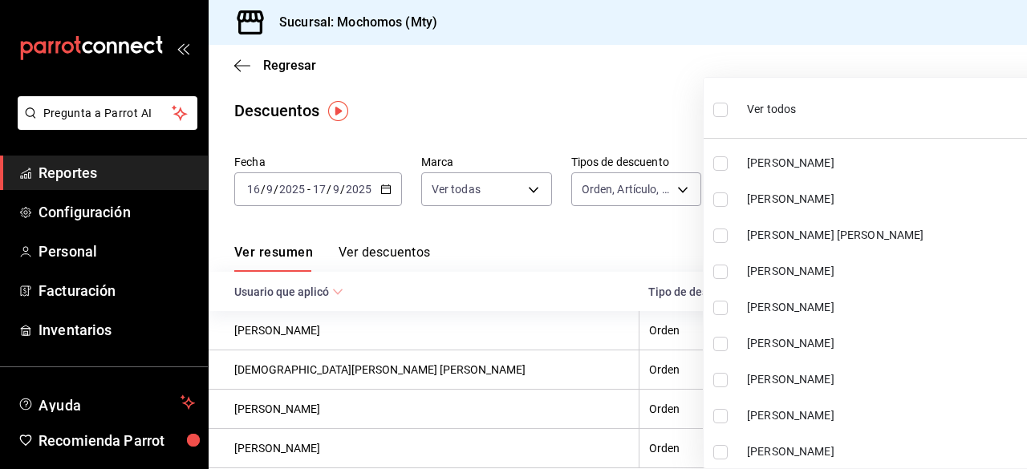
click at [720, 108] on input "checkbox" at bounding box center [720, 110] width 14 height 14
checkbox input "true"
click at [602, 103] on div at bounding box center [513, 234] width 1027 height 469
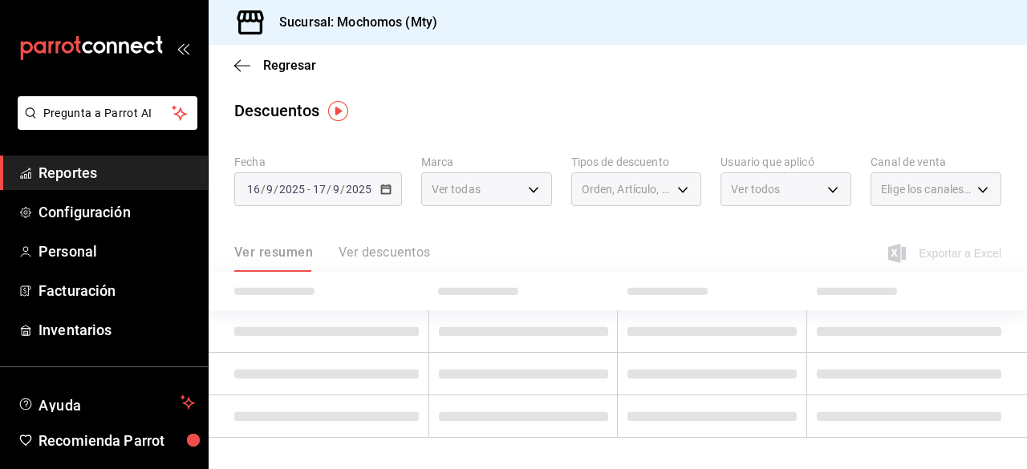
type input "e01431bb-6b3e-4794-bdab-ab43c455f5a8,f24c5911-f0cc-47c4-b630-373de167e350,025d6…"
checkbox input "true"
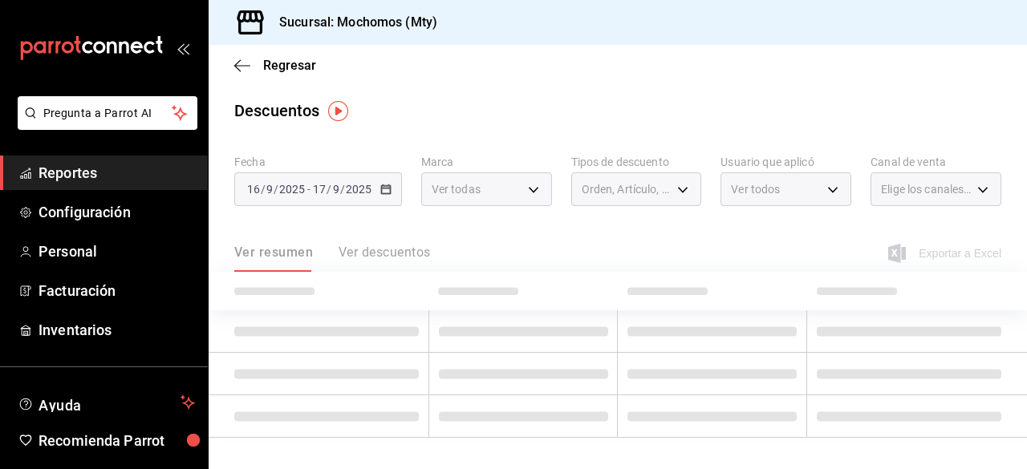
checkbox input "true"
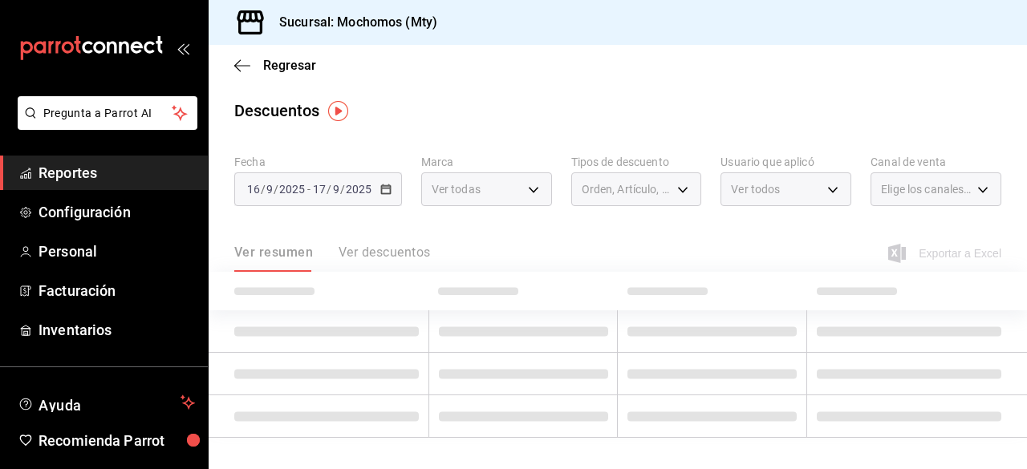
checkbox input "true"
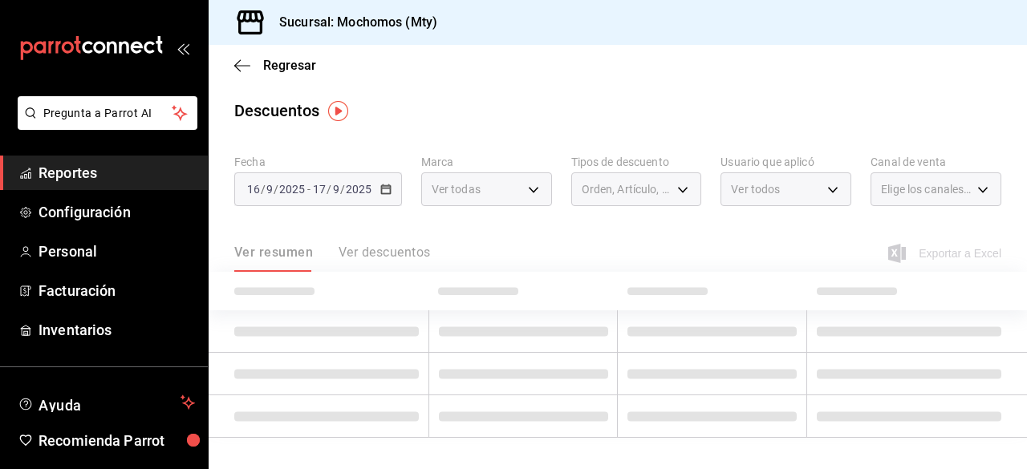
checkbox input "true"
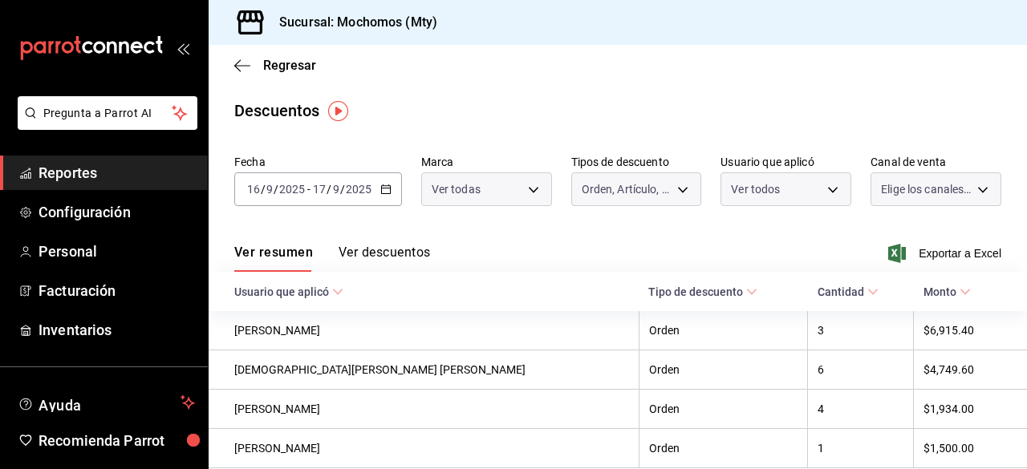
click at [951, 193] on div "Ver todos [PERSON_NAME] [PERSON_NAME] [PERSON_NAME] De [PERSON_NAME] [PERSON_NA…" at bounding box center [513, 234] width 1027 height 469
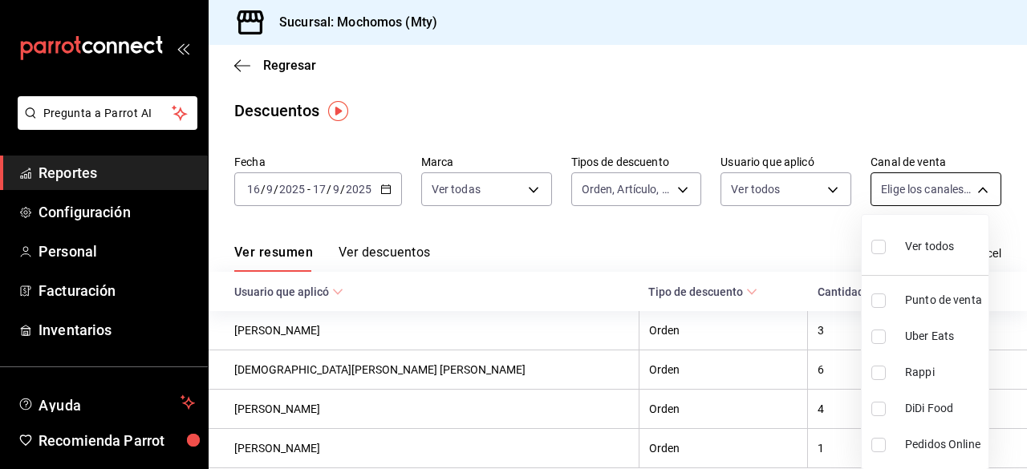
click at [966, 190] on body "Pregunta a Parrot AI Reportes Configuración Personal Facturación Inventarios Ay…" at bounding box center [513, 234] width 1027 height 469
click at [885, 247] on input "checkbox" at bounding box center [878, 247] width 14 height 14
click at [788, 87] on div at bounding box center [513, 234] width 1027 height 469
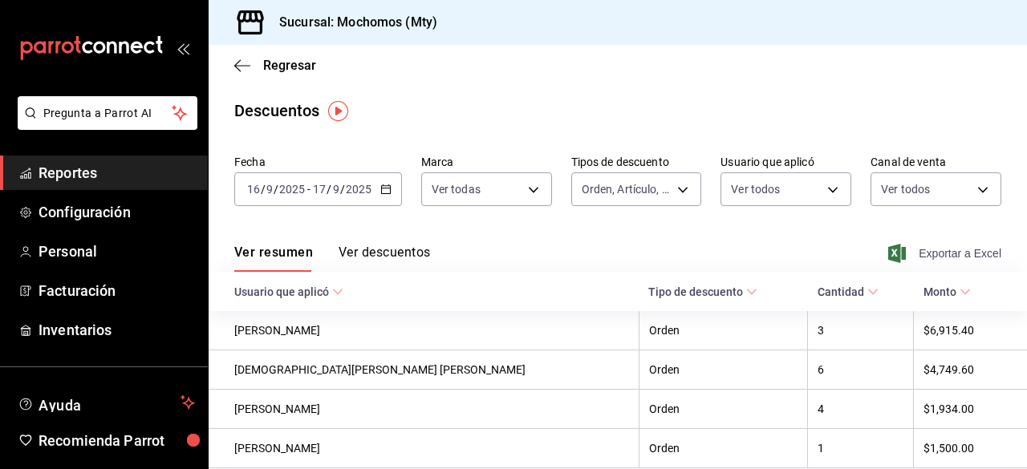
click at [890, 255] on icon "button" at bounding box center [897, 253] width 18 height 19
click at [897, 253] on span "Exportar a Excel" at bounding box center [946, 253] width 110 height 19
